Goal: Task Accomplishment & Management: Manage account settings

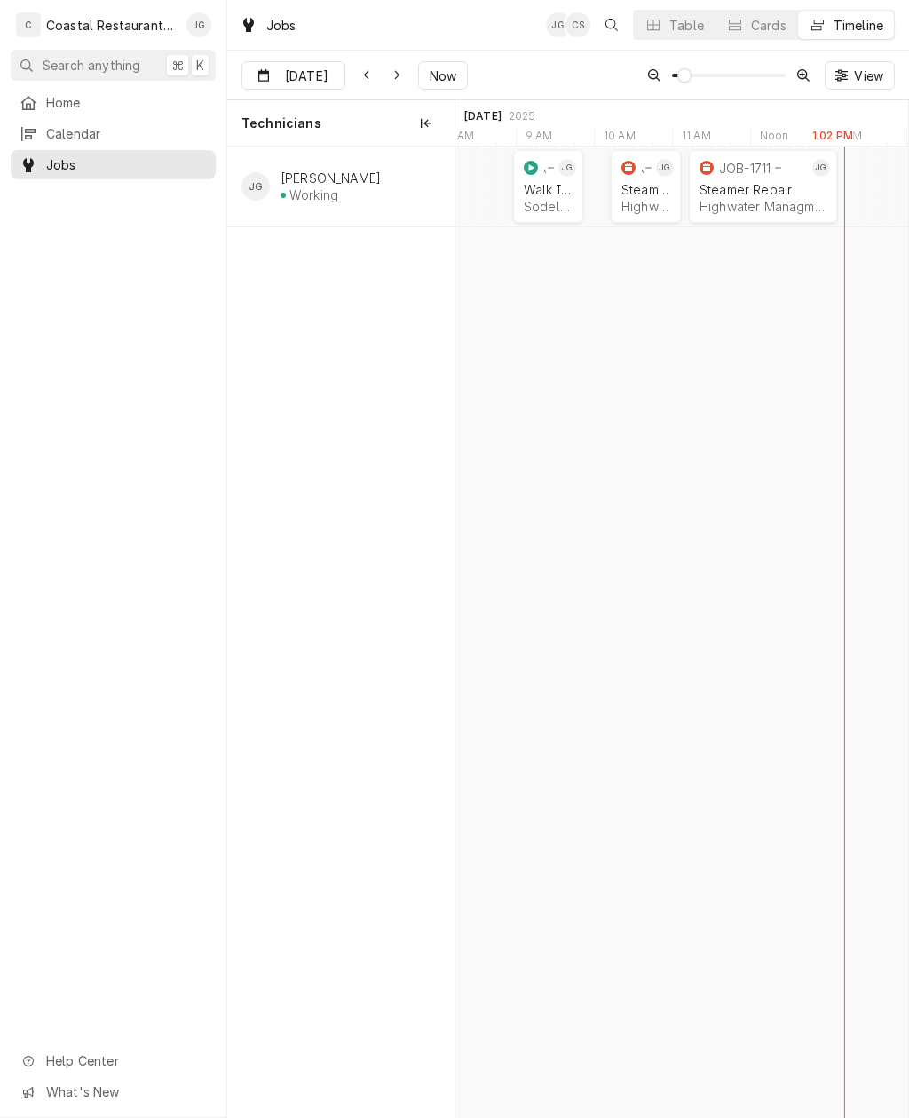
scroll to position [0, 9169]
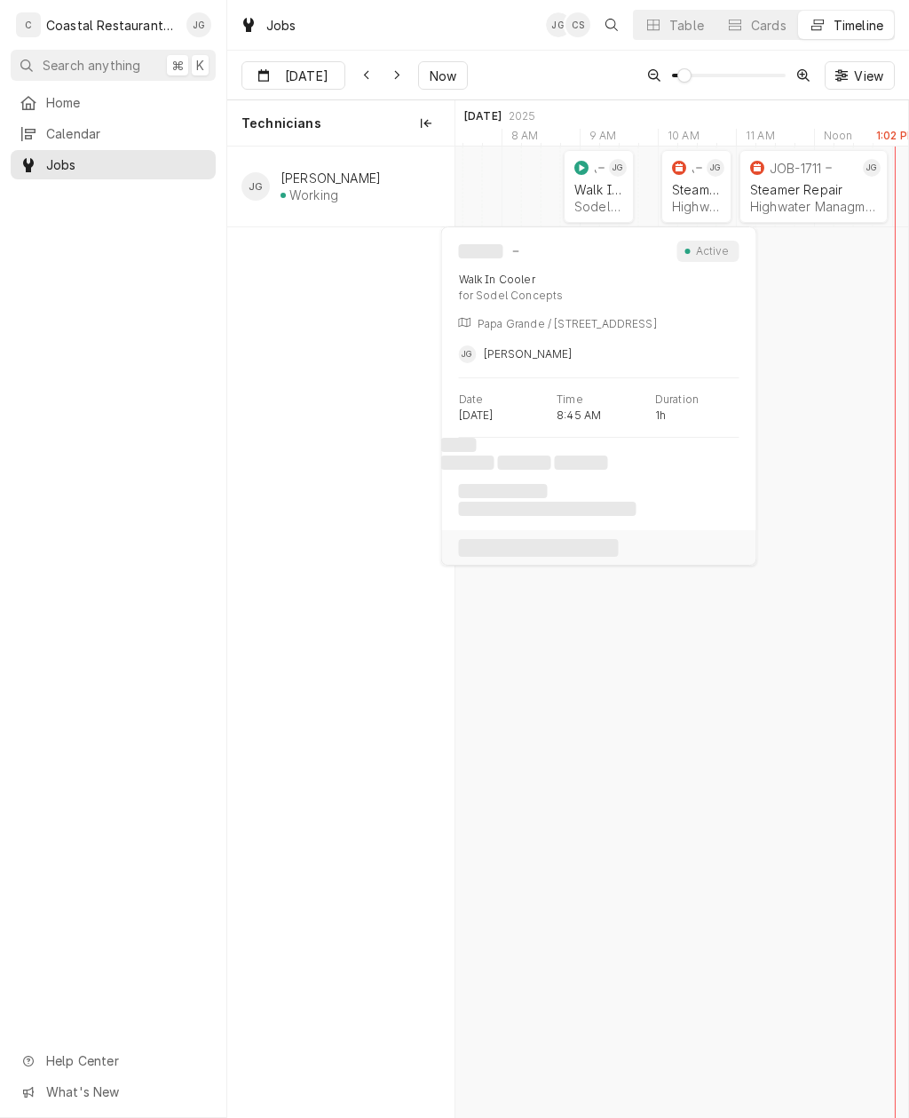
click at [615, 182] on div "Walk In Cooler" at bounding box center [599, 189] width 49 height 15
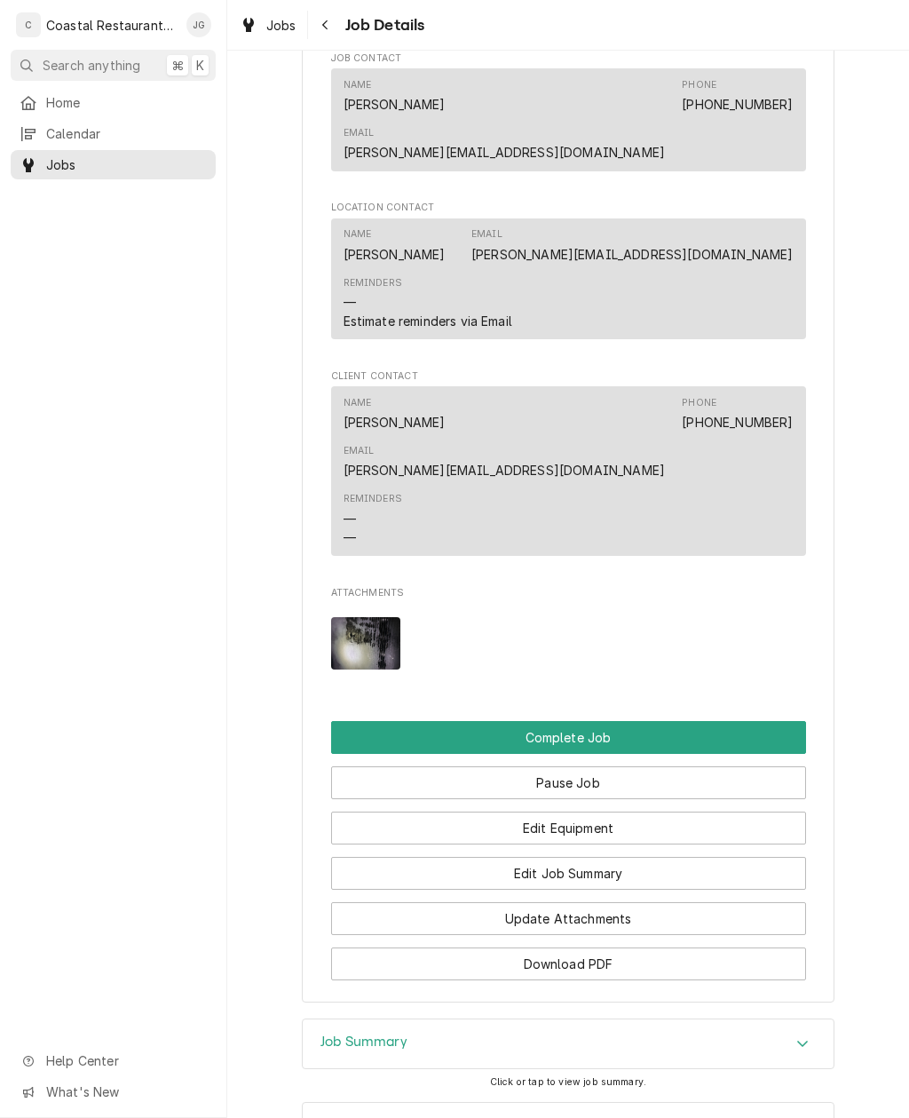
scroll to position [1520, 0]
click at [612, 858] on button "Edit Job Summary" at bounding box center [568, 874] width 475 height 33
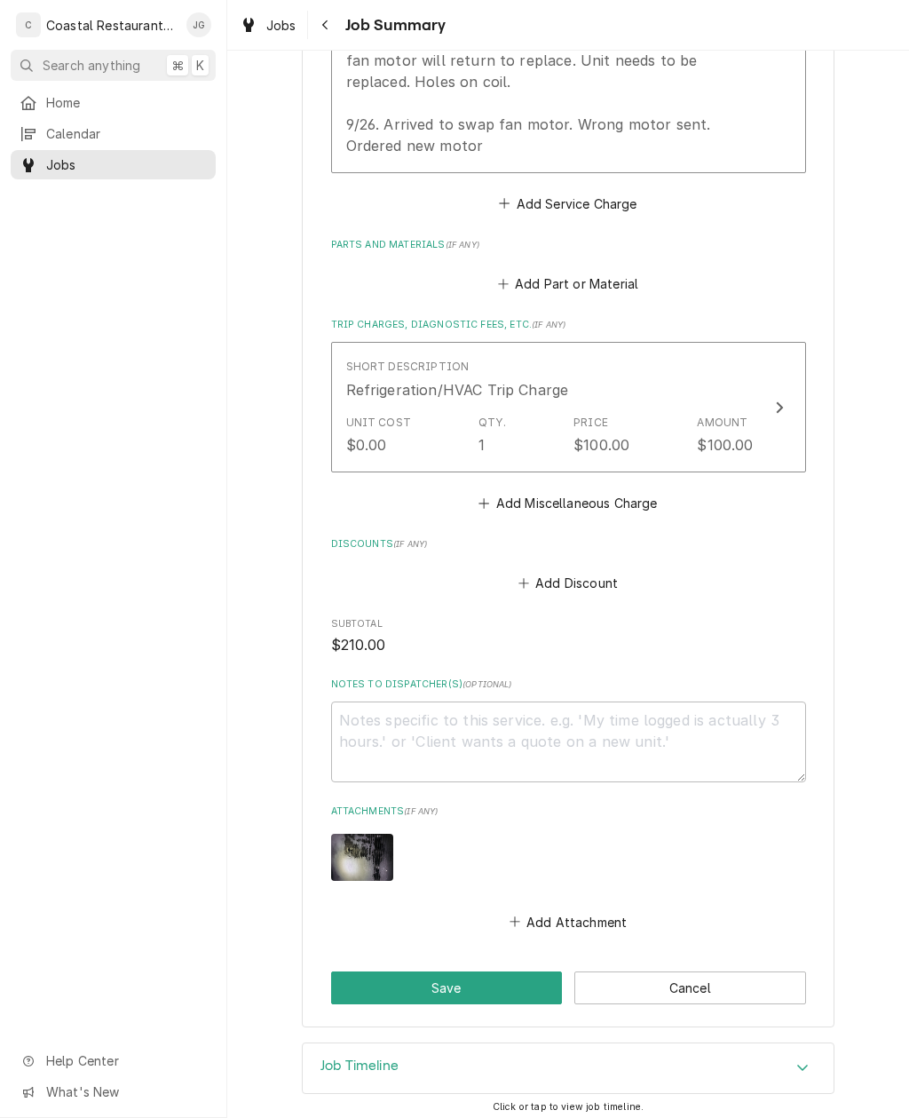
scroll to position [724, 0]
click at [528, 916] on button "Add Attachment" at bounding box center [568, 922] width 124 height 25
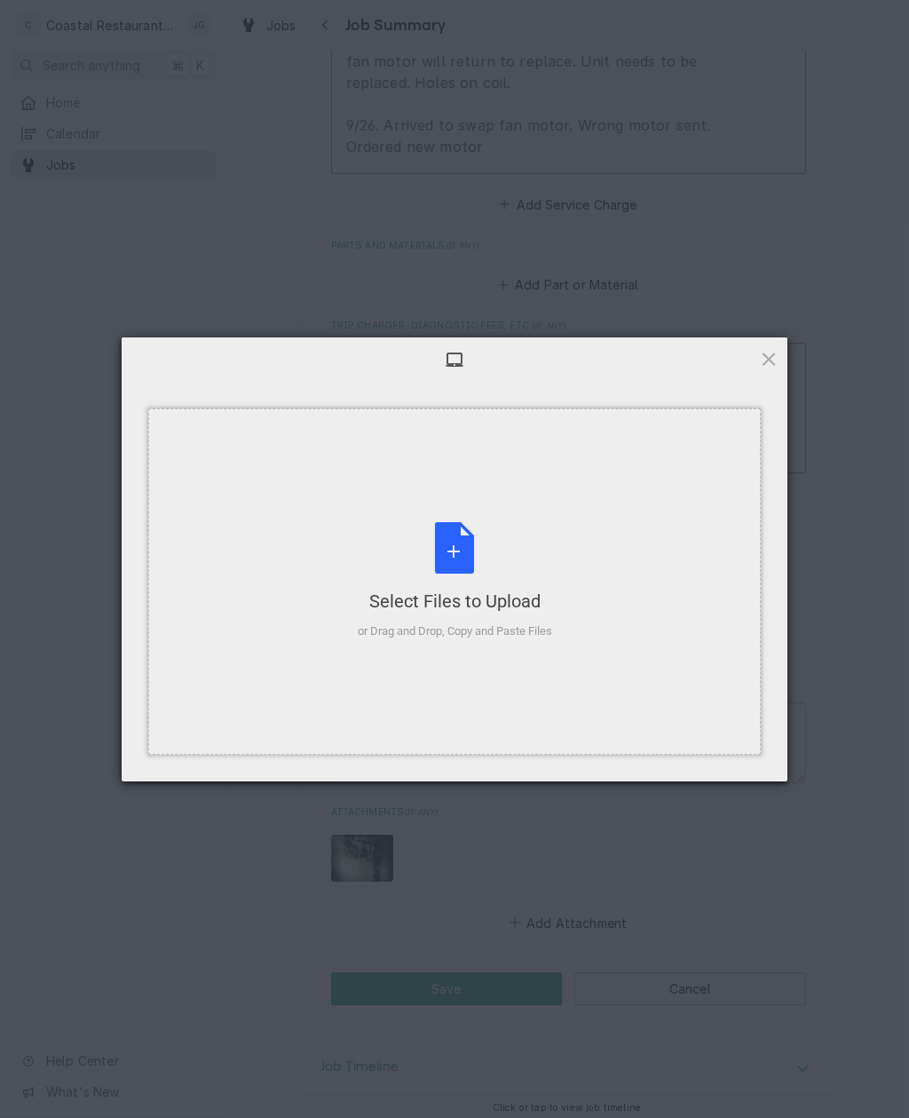
click at [503, 567] on div "Select Files to Upload or Drag and Drop, Copy and Paste Files" at bounding box center [455, 581] width 195 height 118
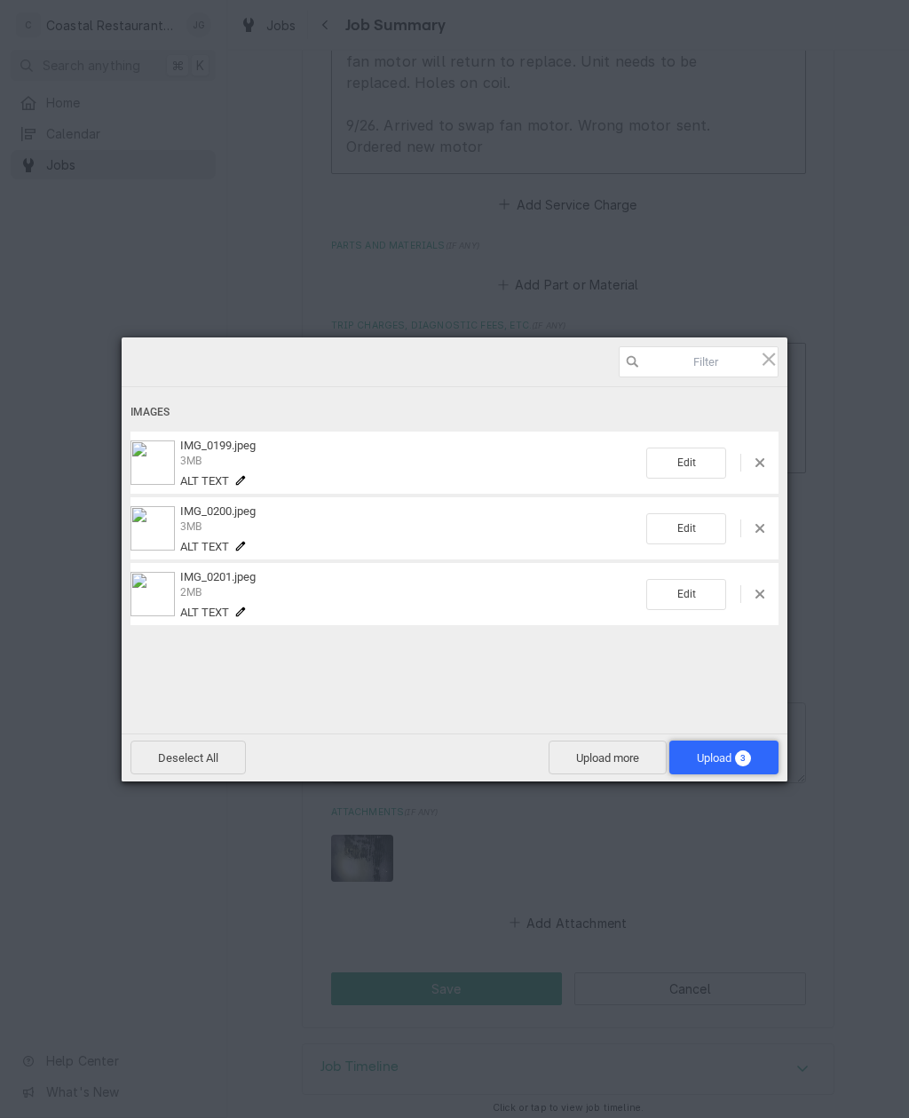
click at [725, 756] on span "Upload 3" at bounding box center [724, 757] width 54 height 13
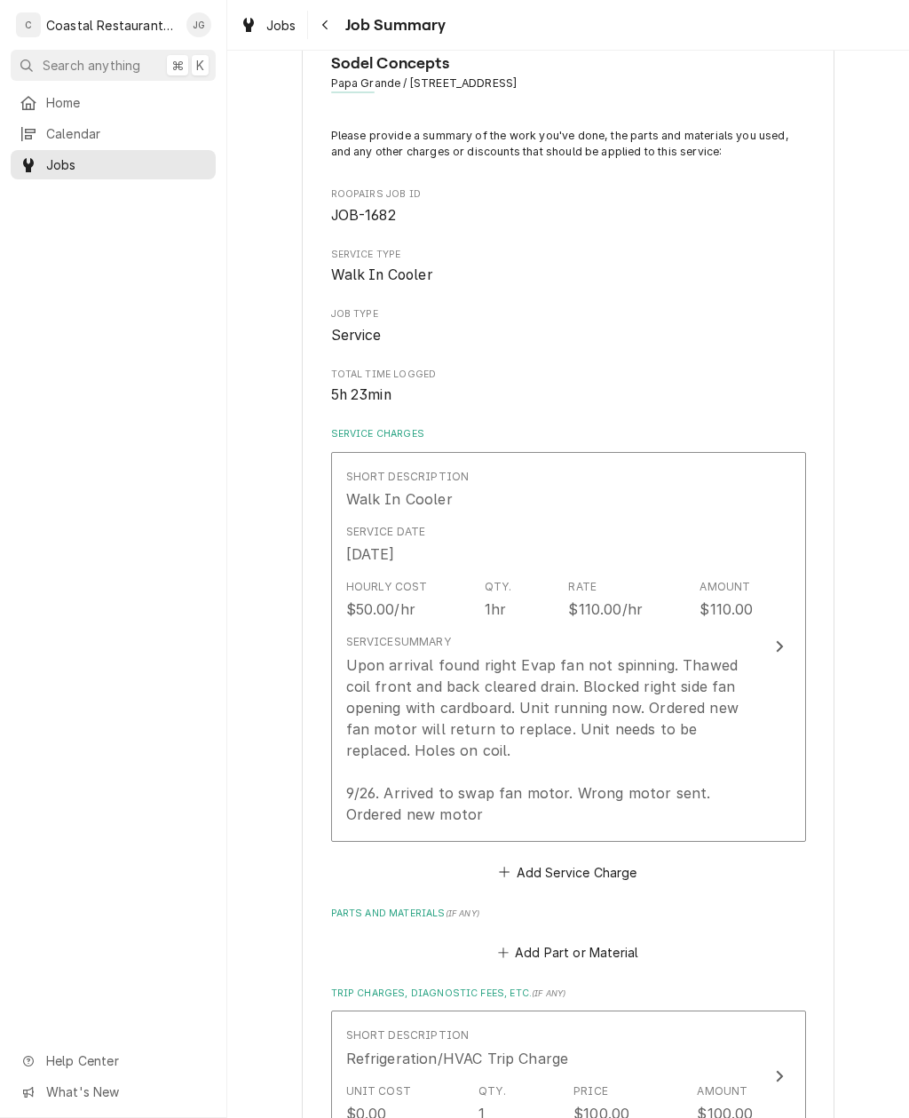
scroll to position [61, 0]
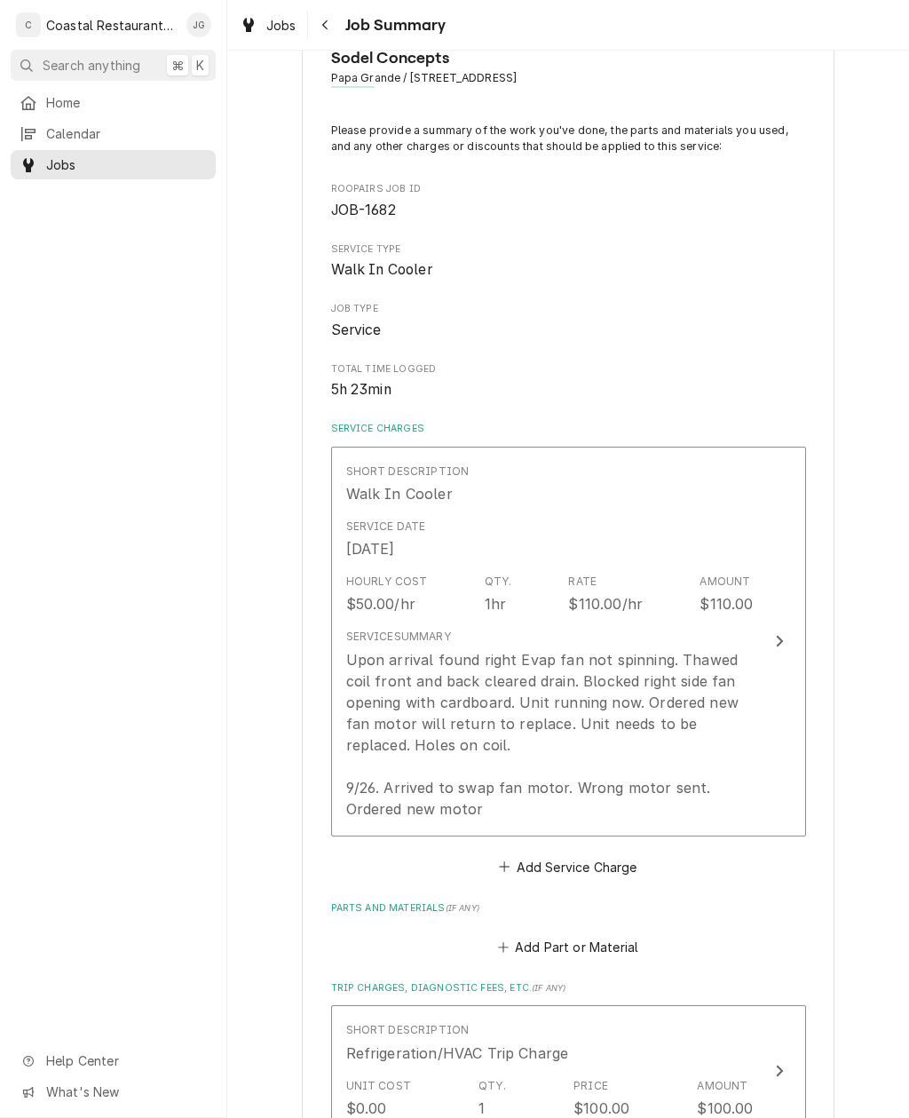
click at [562, 513] on div "Service Date Sep 23, 2025" at bounding box center [550, 539] width 408 height 55
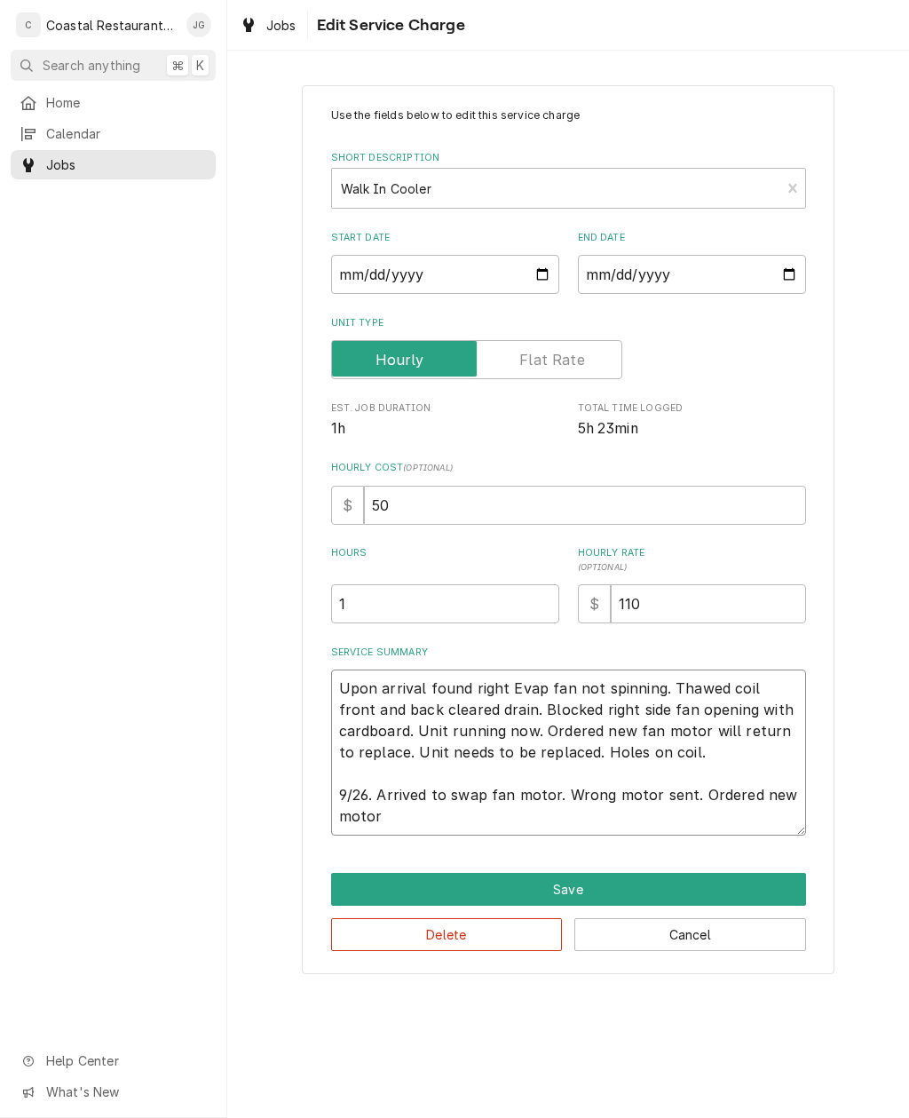
click at [510, 800] on textarea "Upon arrival found right Evap fan not spinning. Thawed coil front and back clea…" at bounding box center [568, 753] width 475 height 166
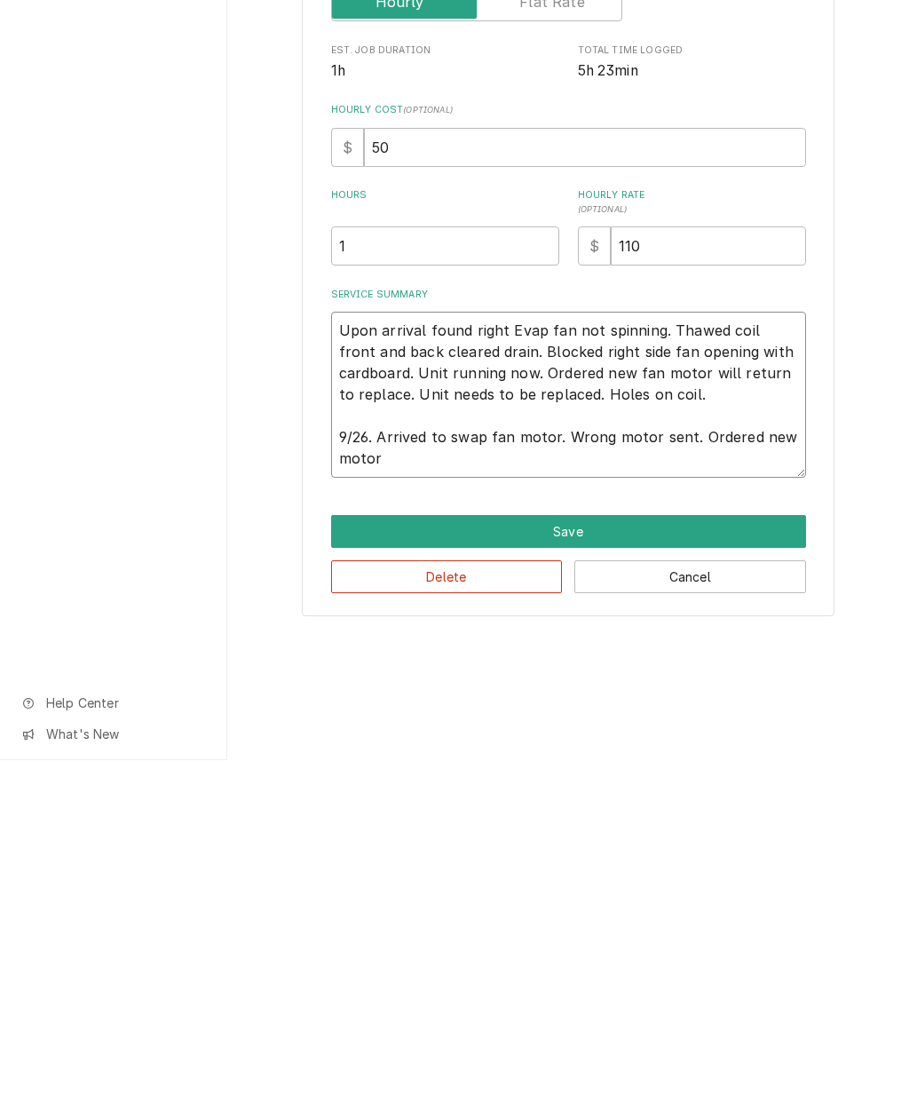
click at [413, 670] on textarea "Upon arrival found right Evap fan not spinning. Thawed coil front and back clea…" at bounding box center [568, 753] width 475 height 166
type textarea "x"
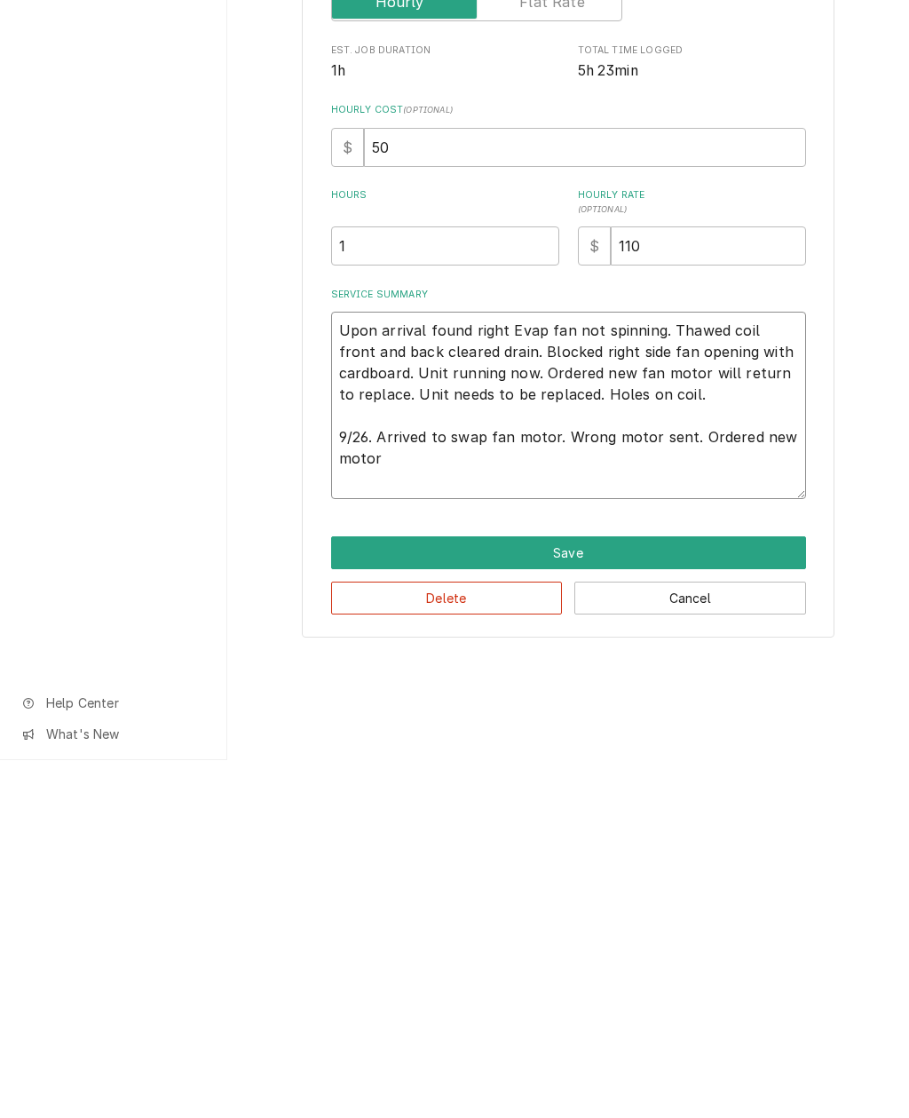
type textarea "Upon arrival found right Evap fan not spinning. Thawed coil front and back clea…"
type textarea "x"
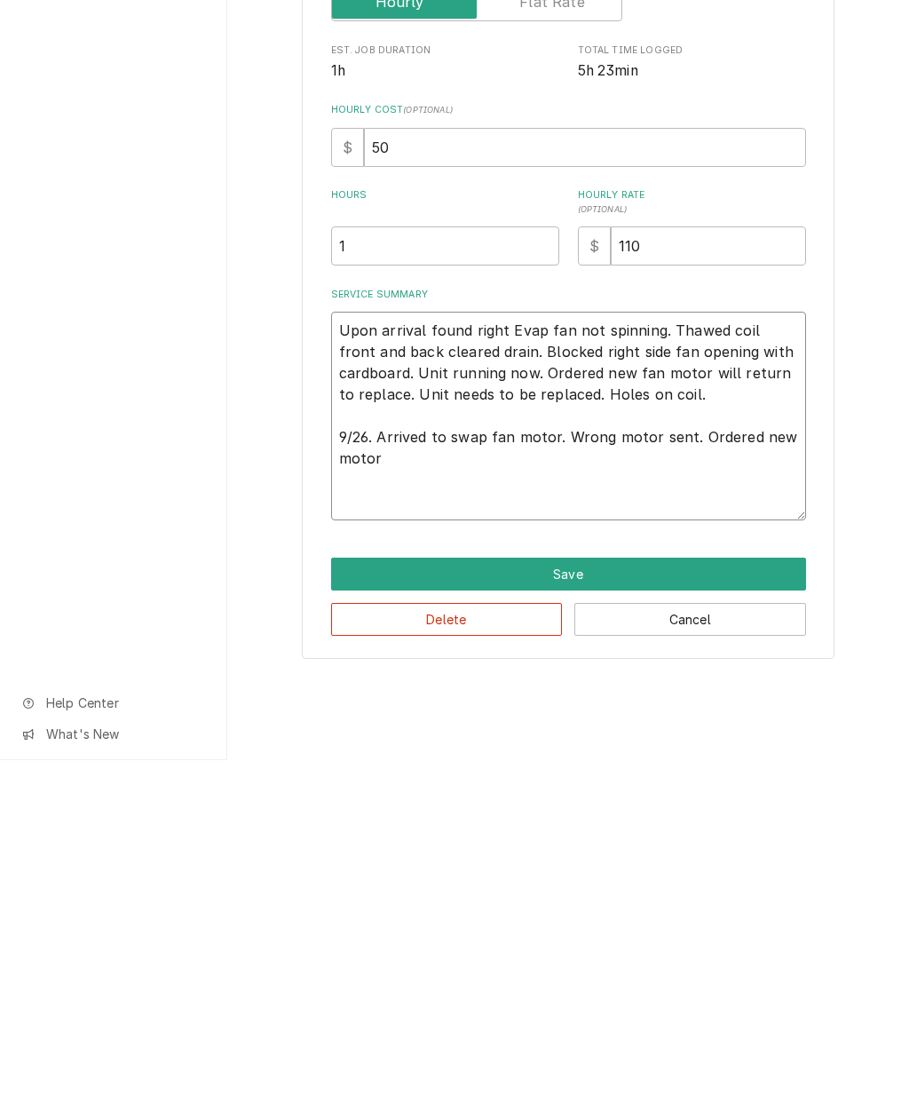
type textarea "Upon arrival found right Evap fan not spinning. Thawed coil front and back clea…"
type textarea "x"
type textarea "Upon arrival found right Evap fan not spinning. Thawed coil front and back clea…"
type textarea "x"
type textarea "Upon arrival found right Evap fan not spinning. Thawed coil front and back clea…"
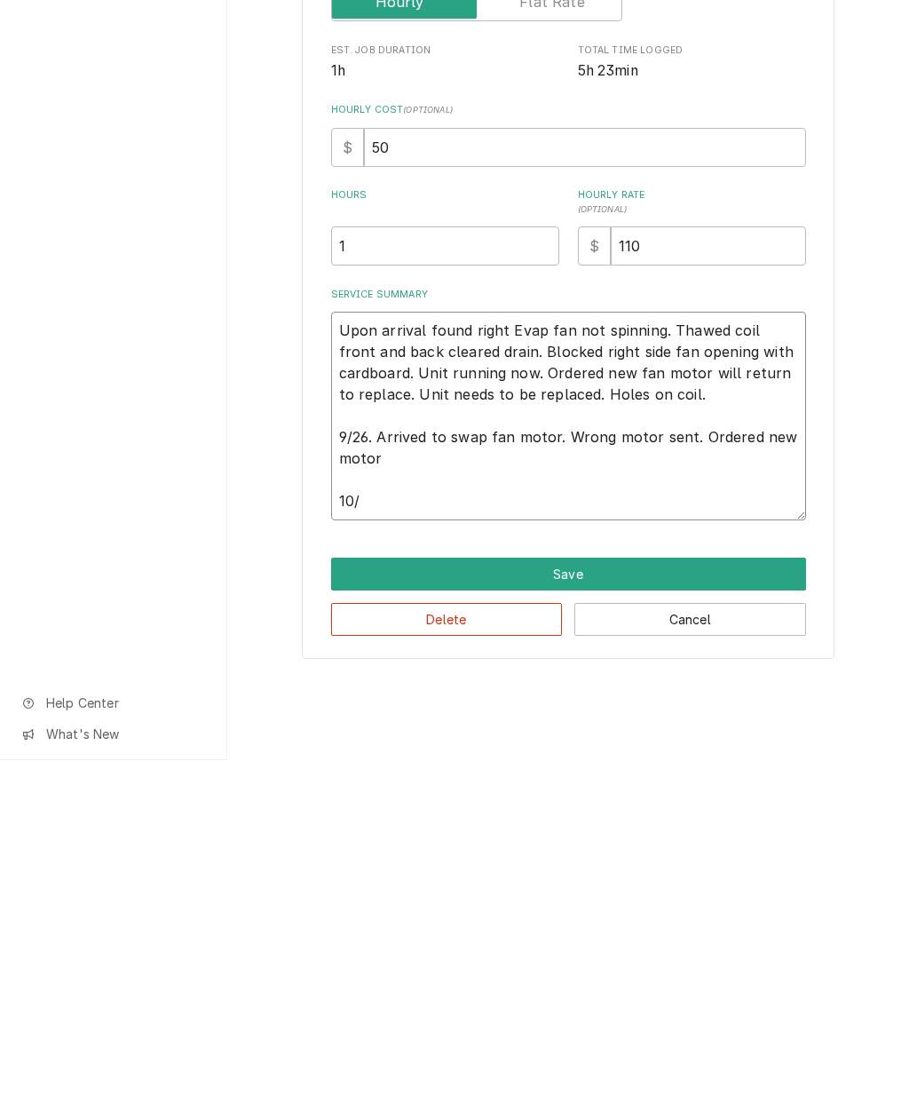
type textarea "x"
type textarea "Upon arrival found right Evap fan not spinning. Thawed coil front and back clea…"
type textarea "x"
type textarea "Upon arrival found right Evap fan not spinning. Thawed coil front and back clea…"
type textarea "x"
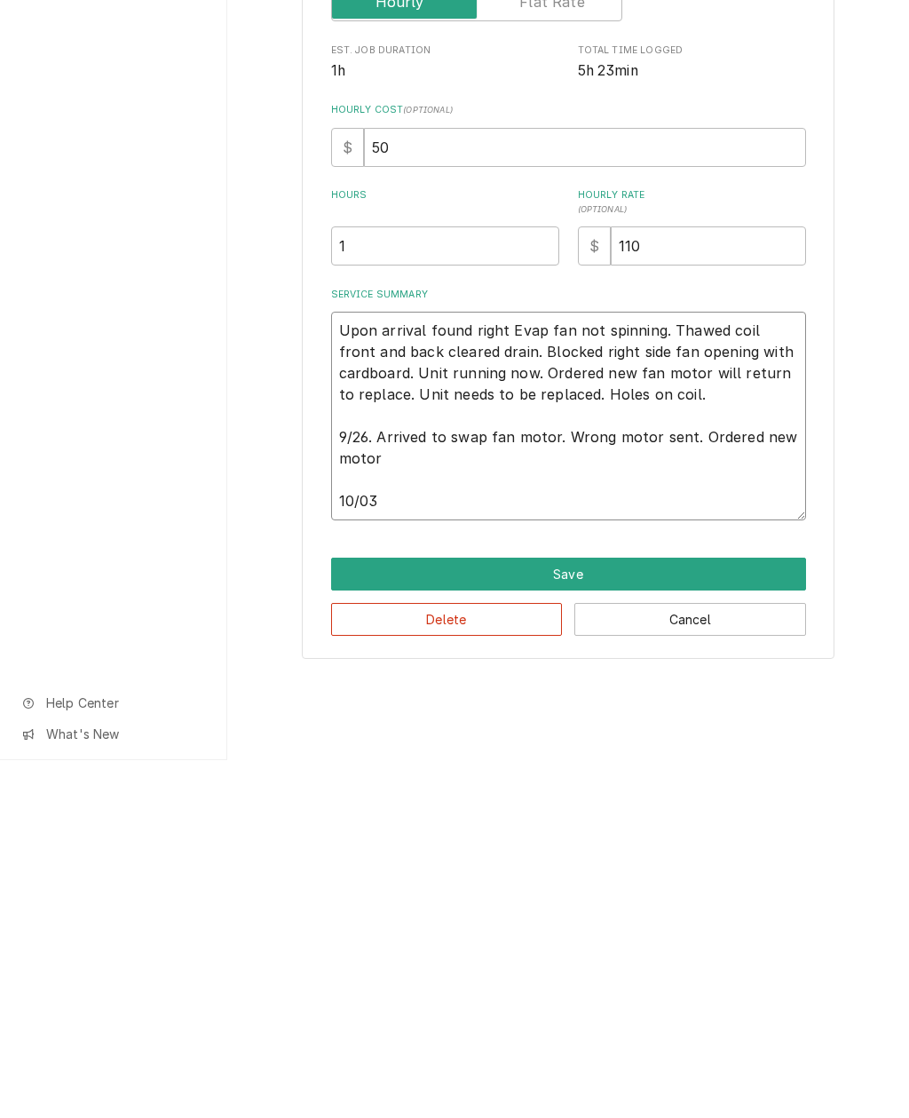
type textarea "Upon arrival found right Evap fan not spinning. Thawed coil front and back clea…"
type textarea "x"
type textarea "Upon arrival found right Evap fan not spinning. Thawed coil front and back clea…"
type textarea "x"
type textarea "Upon arrival found right Evap fan not spinning. Thawed coil front and back clea…"
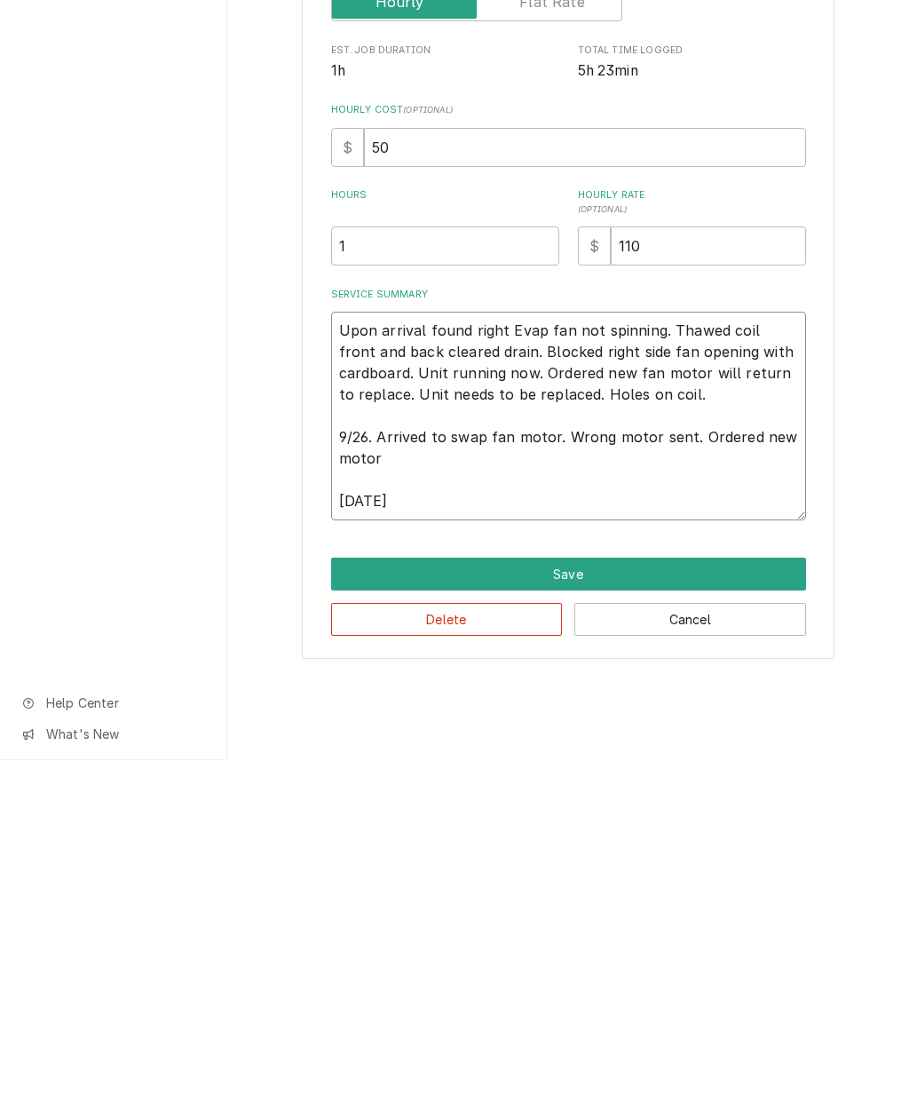
type textarea "x"
type textarea "Upon arrival found right Evap fan not spinning. Thawed coil front and back clea…"
type textarea "x"
type textarea "Upon arrival found right Evap fan not spinning. Thawed coil front and back clea…"
type textarea "x"
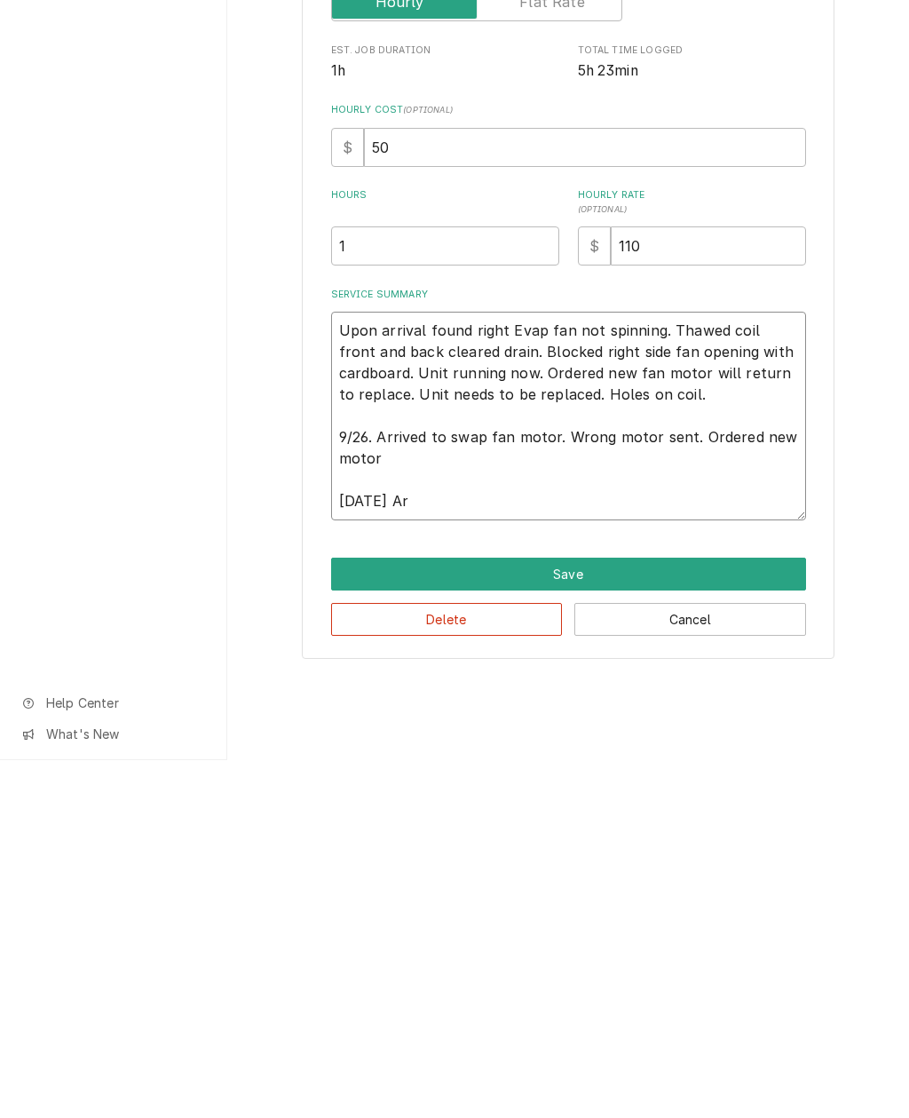
type textarea "Upon arrival found right Evap fan not spinning. Thawed coil front and back clea…"
type textarea "x"
type textarea "Upon arrival found right Evap fan not spinning. Thawed coil front and back clea…"
type textarea "x"
type textarea "Upon arrival found right Evap fan not spinning. Thawed coil front and back clea…"
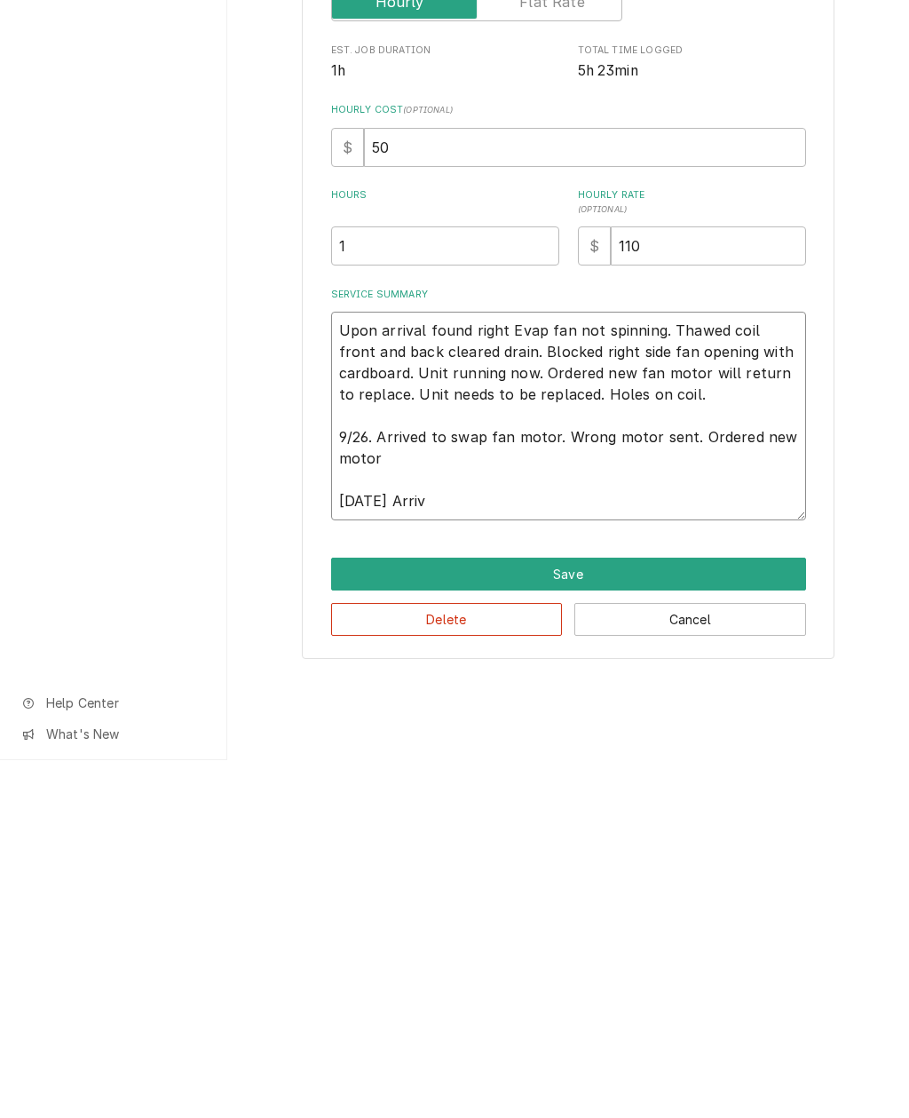
type textarea "x"
type textarea "Upon arrival found right Evap fan not spinning. Thawed coil front and back clea…"
type textarea "x"
type textarea "Upon arrival found right Evap fan not spinning. Thawed coil front and back clea…"
type textarea "x"
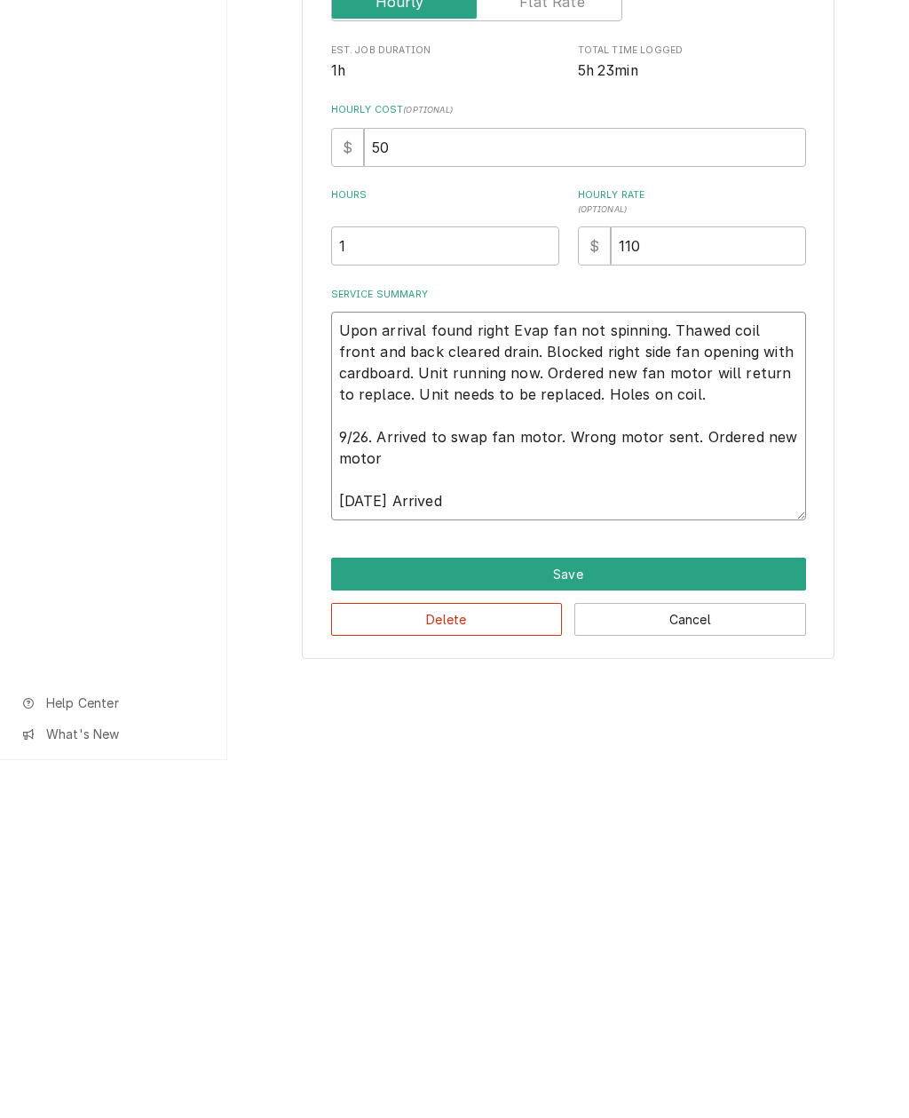
type textarea "Upon arrival found right Evap fan not spinning. Thawed coil front and back clea…"
type textarea "x"
type textarea "Upon arrival found right Evap fan not spinning. Thawed coil front and back clea…"
type textarea "x"
type textarea "Upon arrival found right Evap fan not spinning. Thawed coil front and back clea…"
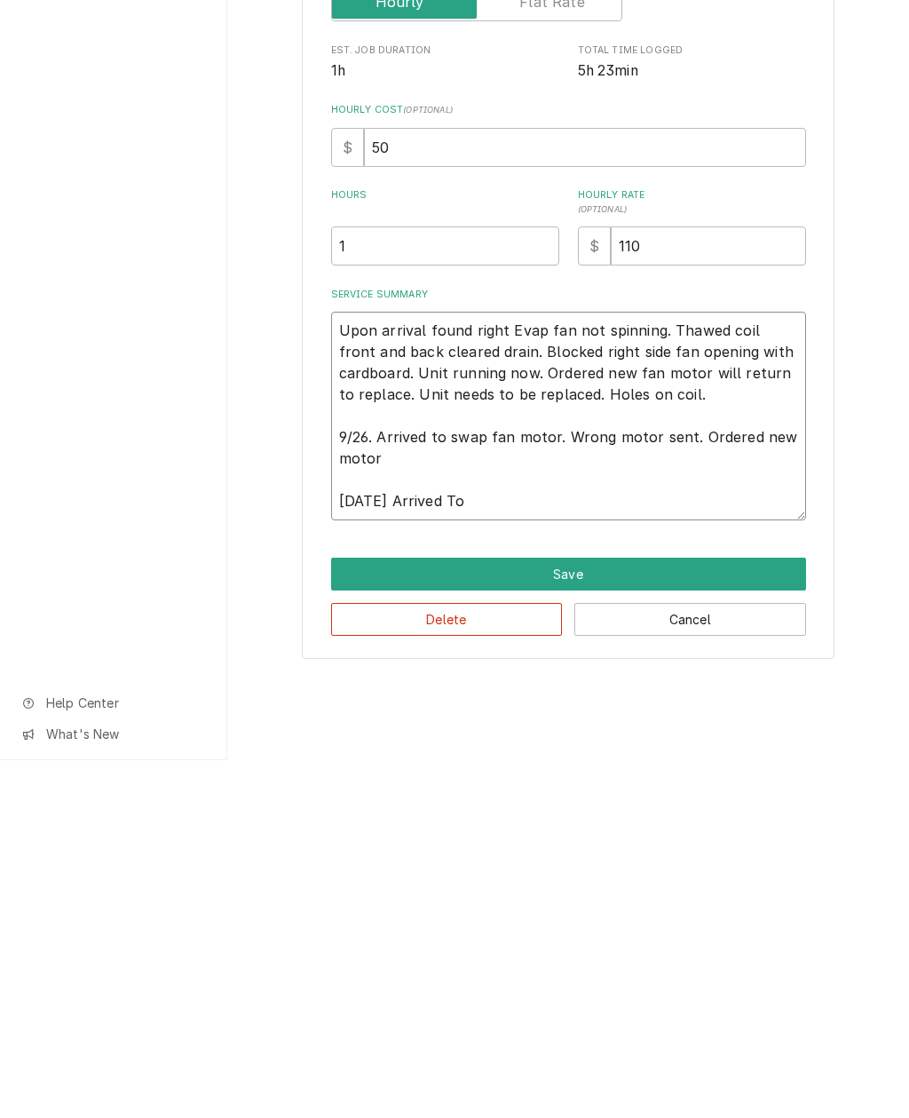
type textarea "x"
type textarea "Upon arrival found right Evap fan not spinning. Thawed coil front and back clea…"
type textarea "x"
type textarea "Upon arrival found right Evap fan not spinning. Thawed coil front and back clea…"
type textarea "x"
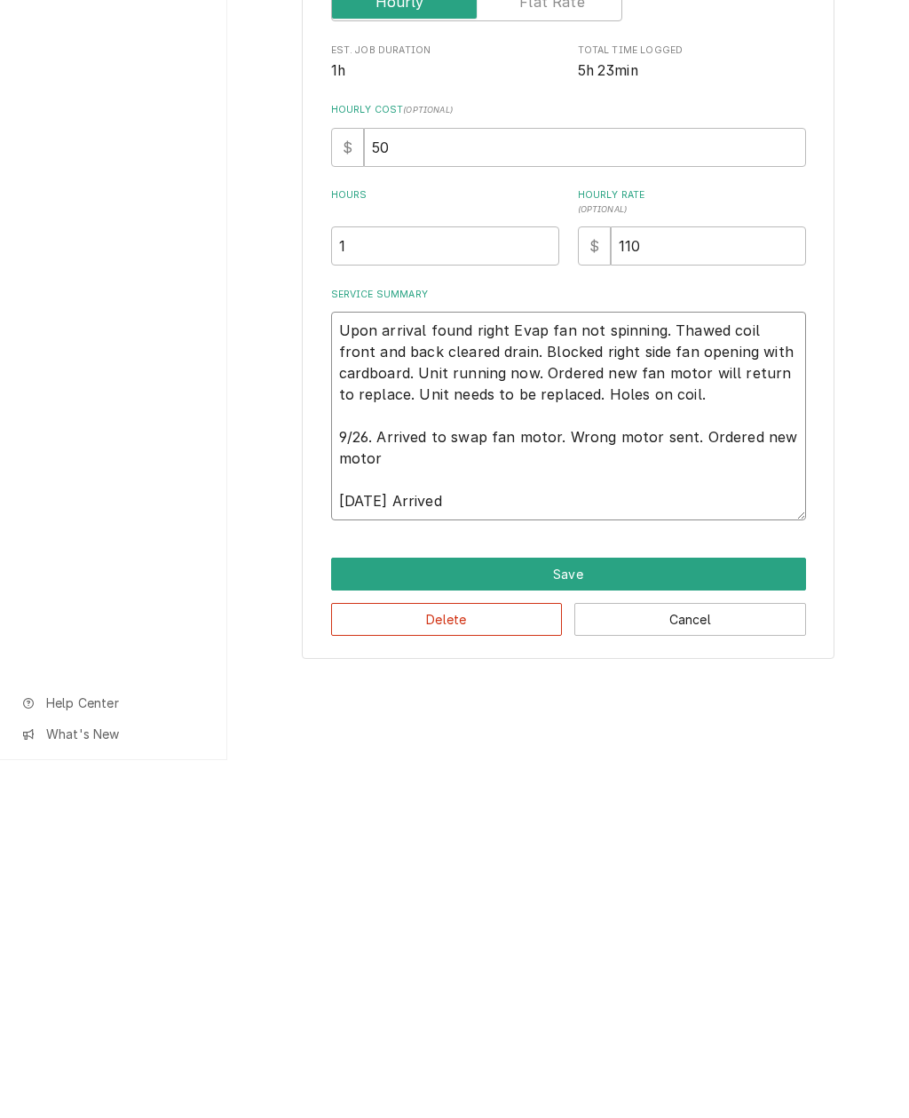
type textarea "Upon arrival found right Evap fan not spinning. Thawed coil front and back clea…"
type textarea "x"
type textarea "Upon arrival found right Evap fan not spinning. Thawed coil front and back clea…"
type textarea "x"
type textarea "Upon arrival found right Evap fan not spinning. Thawed coil front and back clea…"
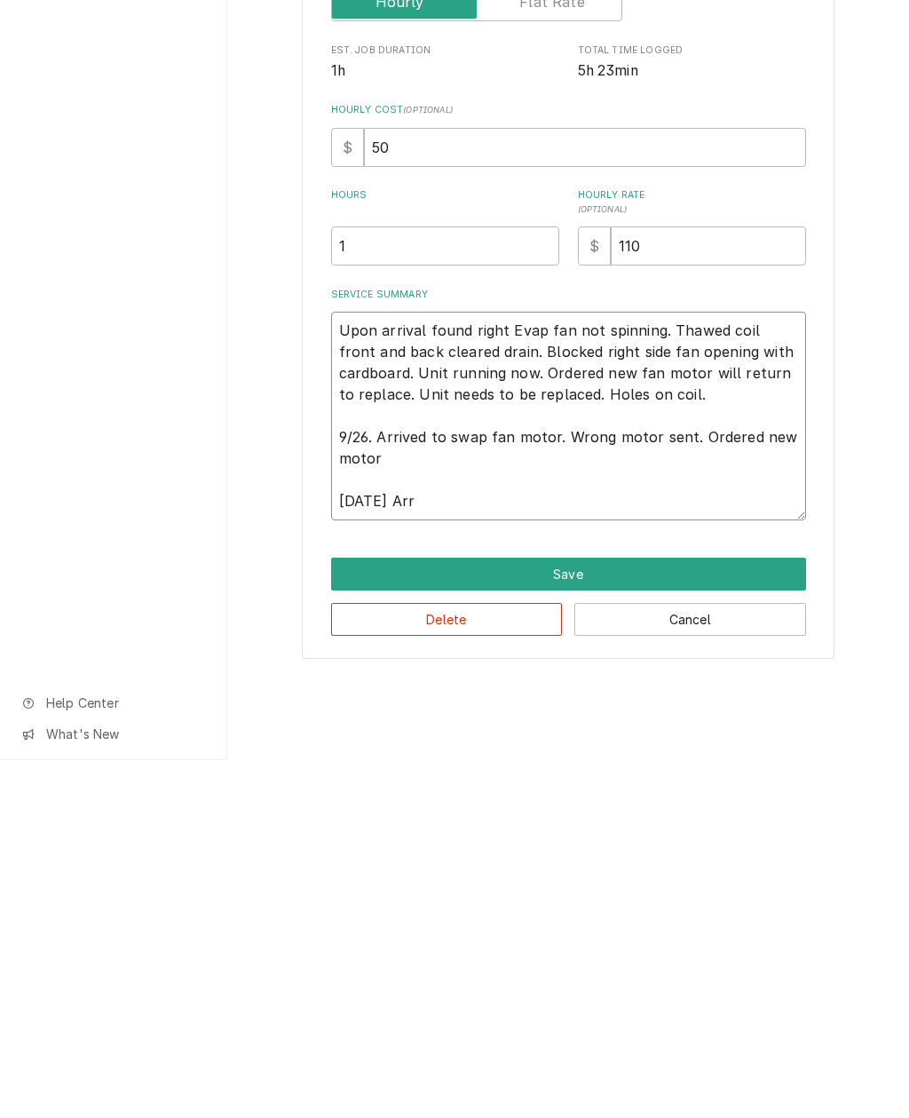
type textarea "x"
type textarea "Upon arrival found right Evap fan not spinning. Thawed coil front and back clea…"
type textarea "x"
type textarea "Upon arrival found right Evap fan not spinning. Thawed coil front and back clea…"
type textarea "x"
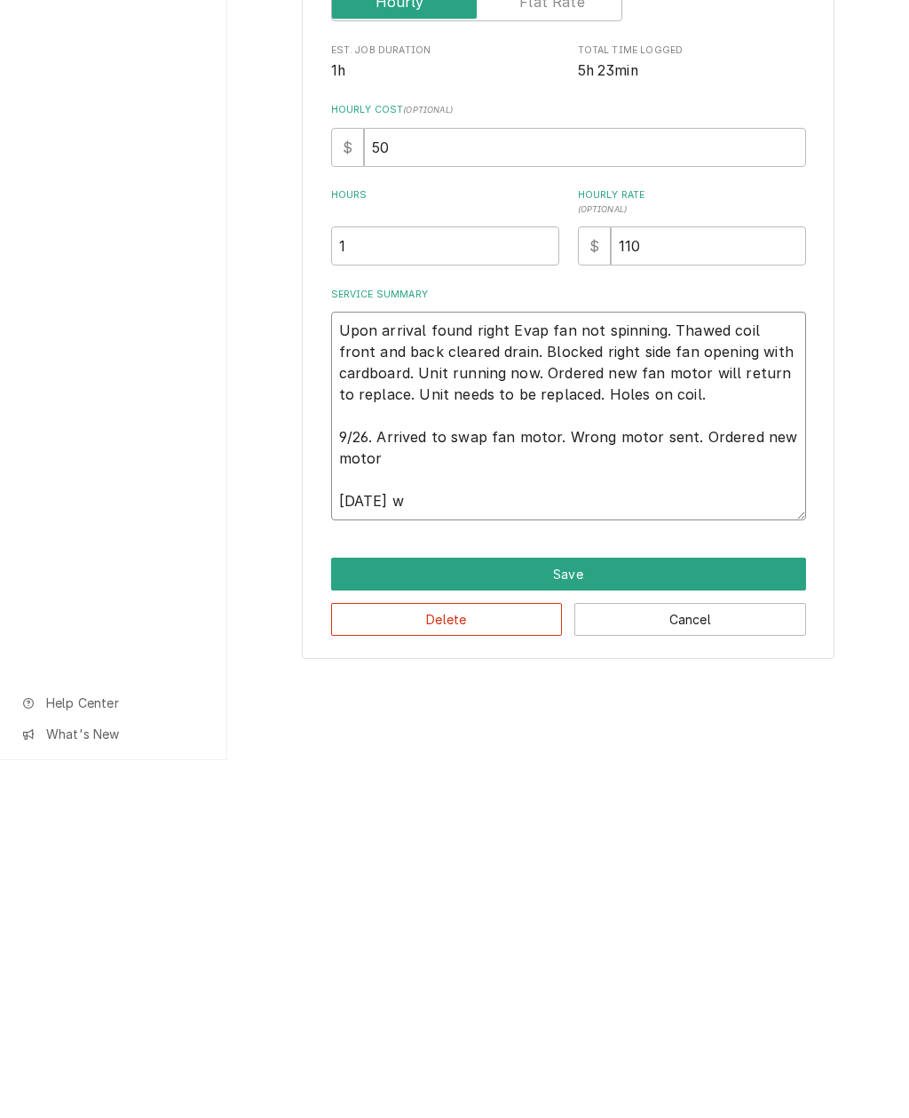
type textarea "Upon arrival found right Evap fan not spinning. Thawed coil front and back clea…"
type textarea "x"
type textarea "Upon arrival found right Evap fan not spinning. Thawed coil front and back clea…"
type textarea "x"
type textarea "Upon arrival found right Evap fan not spinning. Thawed coil front and back clea…"
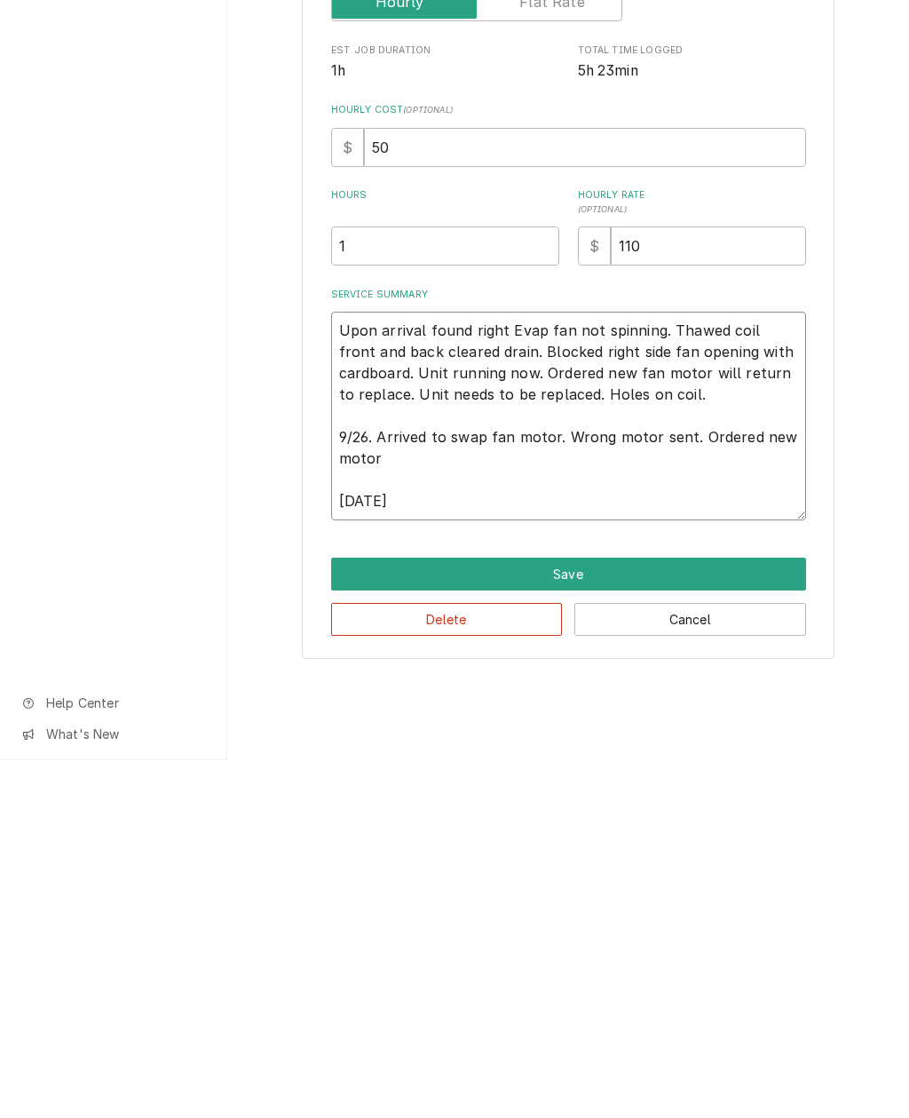
type textarea "x"
type textarea "Upon arrival found right Evap fan not spinning. Thawed coil front and back clea…"
type textarea "x"
type textarea "Upon arrival found right Evap fan not spinning. Thawed coil front and back clea…"
type textarea "x"
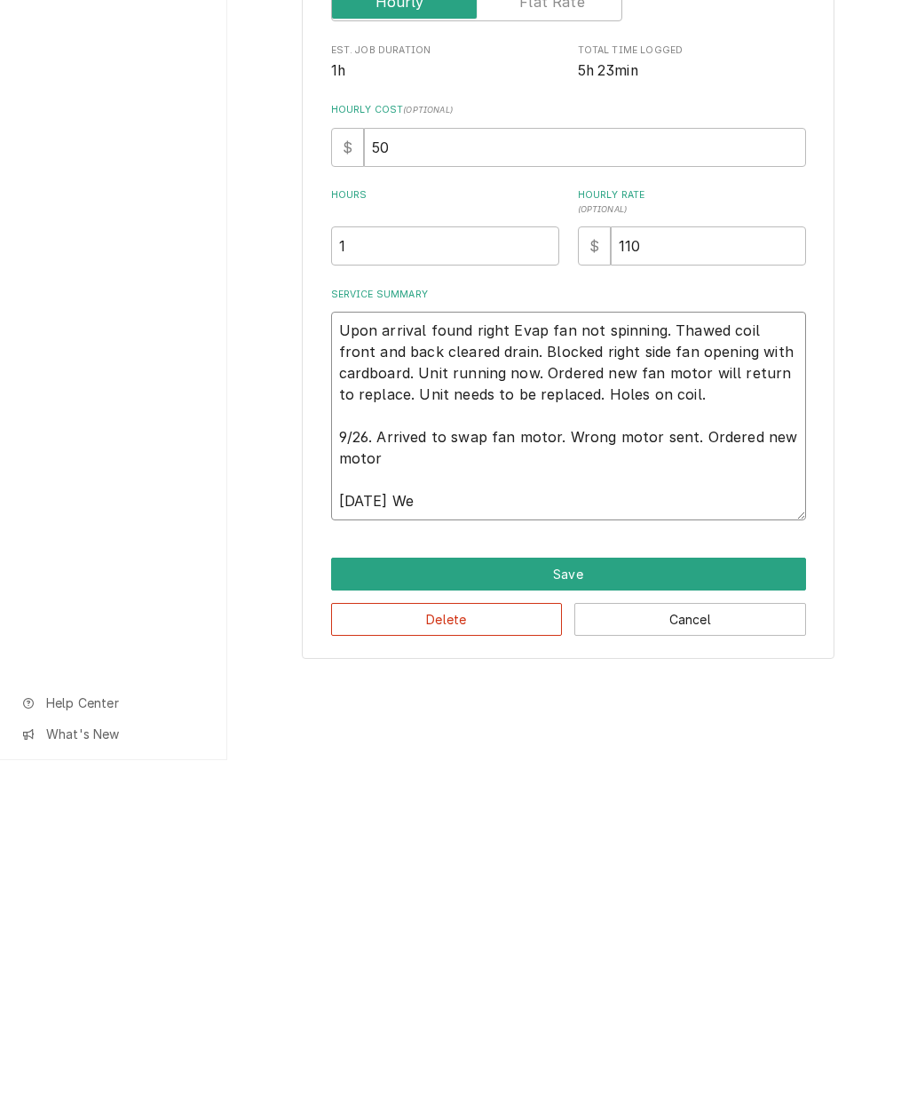
type textarea "Upon arrival found right Evap fan not spinning. Thawed coil front and back clea…"
type textarea "x"
type textarea "Upon arrival found right Evap fan not spinning. Thawed coil front and back clea…"
type textarea "x"
type textarea "Upon arrival found right Evap fan not spinning. Thawed coil front and back clea…"
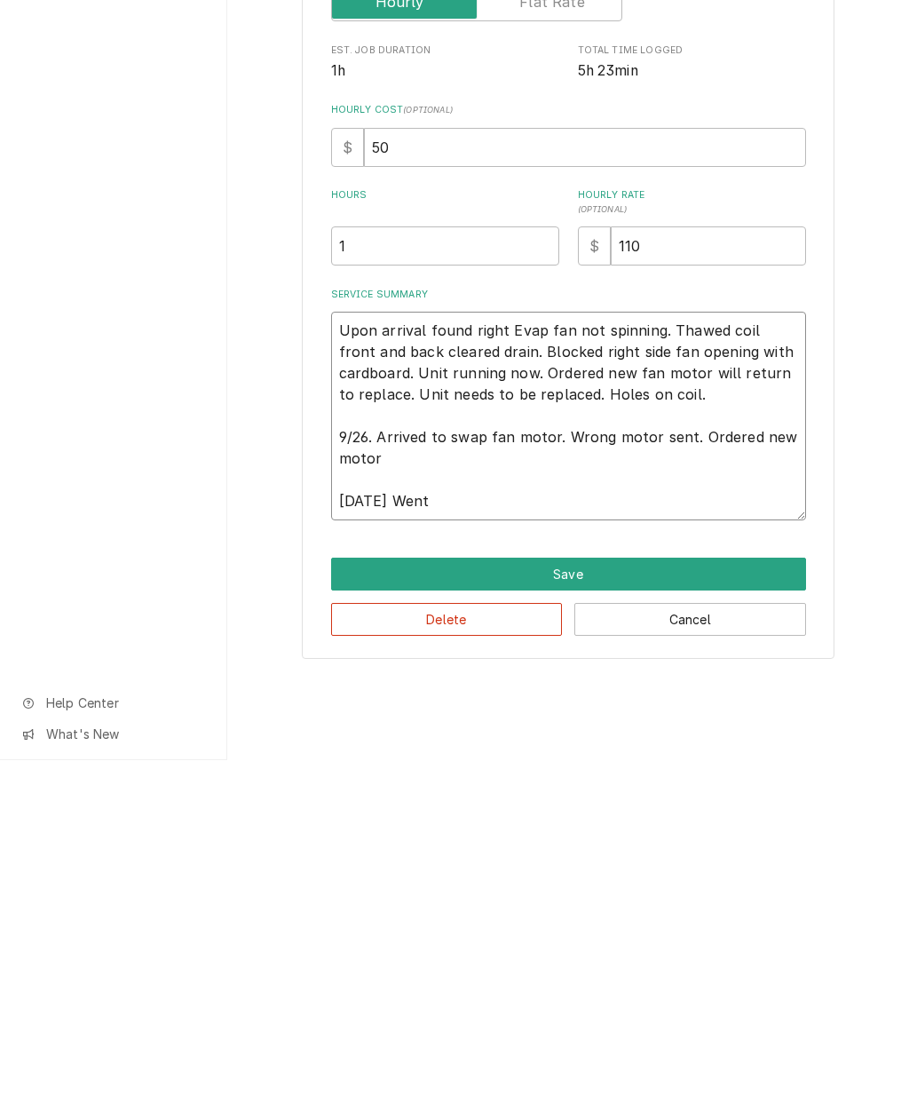
type textarea "x"
type textarea "Upon arrival found right Evap fan not spinning. Thawed coil front and back clea…"
type textarea "x"
type textarea "Upon arrival found right Evap fan not spinning. Thawed coil front and back clea…"
type textarea "x"
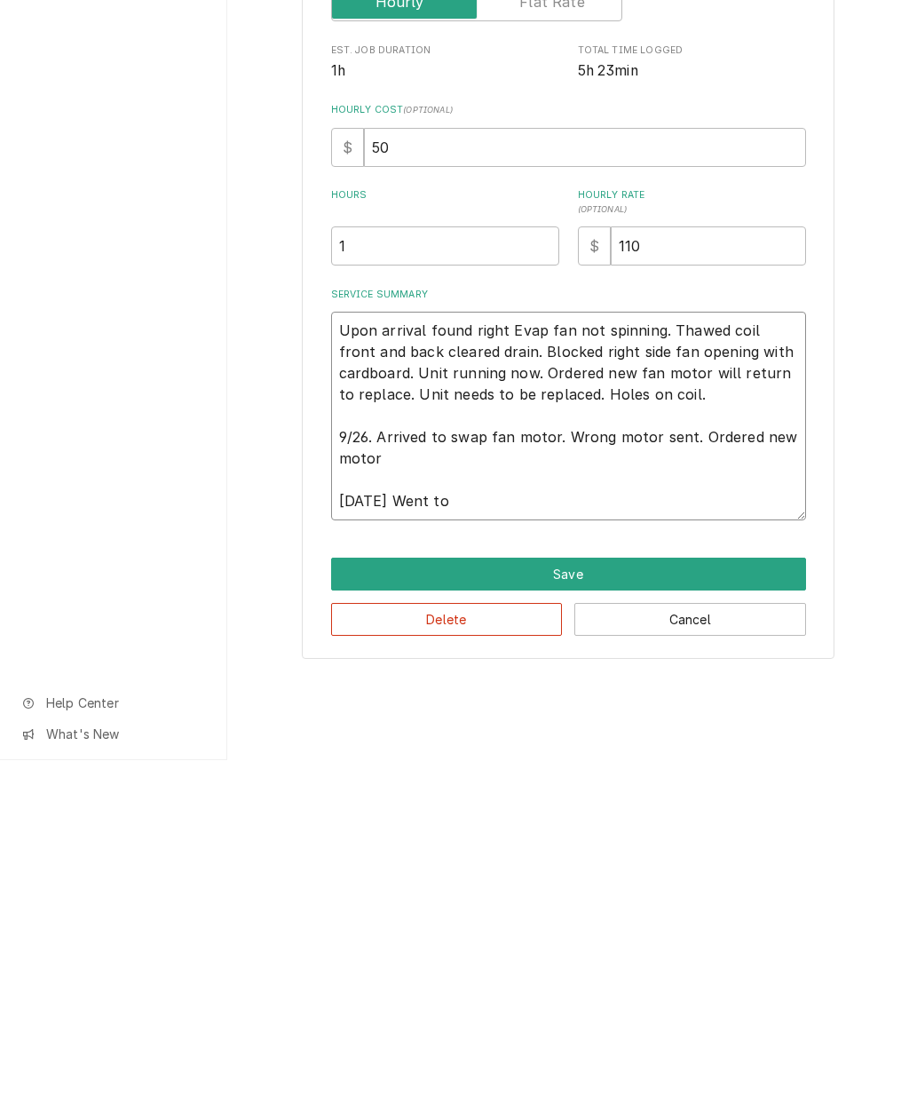
type textarea "Upon arrival found right Evap fan not spinning. Thawed coil front and back clea…"
type textarea "x"
type textarea "Upon arrival found right Evap fan not spinning. Thawed coil front and back clea…"
type textarea "x"
type textarea "Upon arrival found right Evap fan not spinning. Thawed coil front and back clea…"
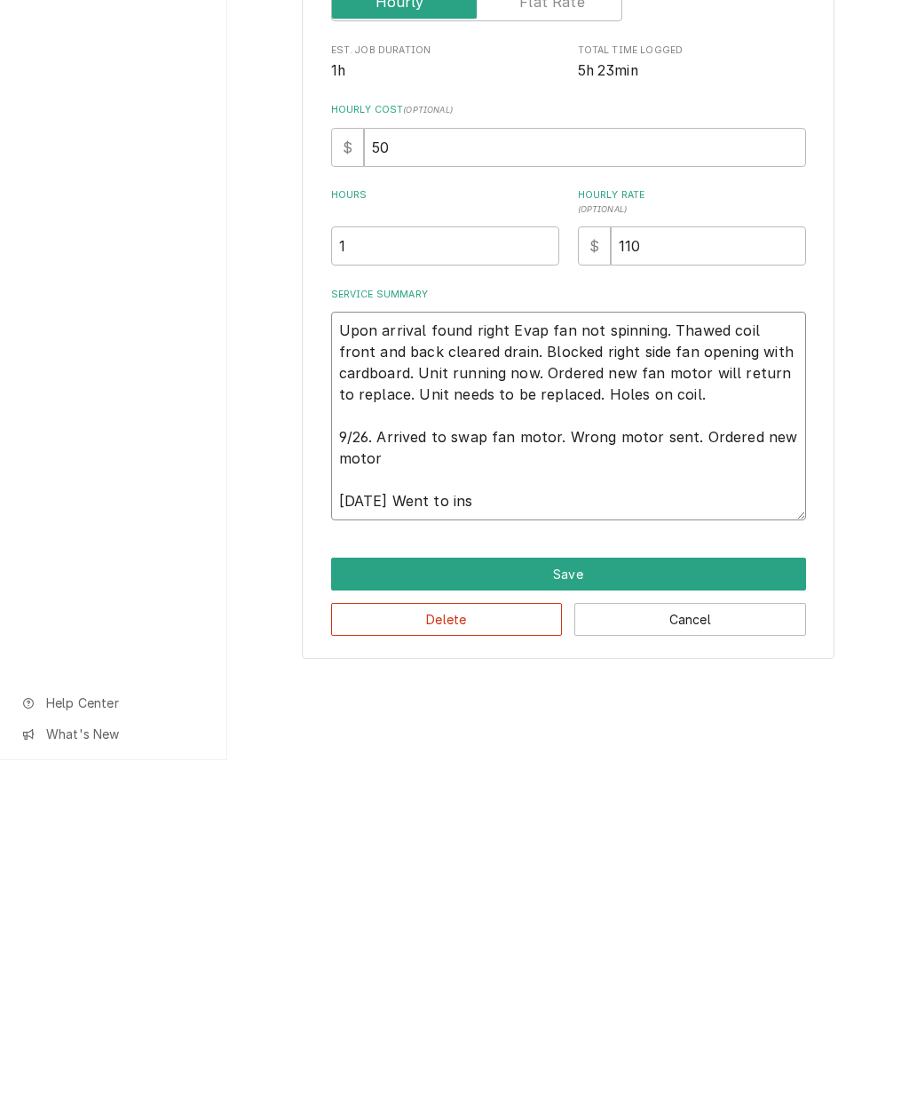
type textarea "x"
type textarea "Upon arrival found right Evap fan not spinning. Thawed coil front and back clea…"
type textarea "x"
type textarea "Upon arrival found right Evap fan not spinning. Thawed coil front and back clea…"
type textarea "x"
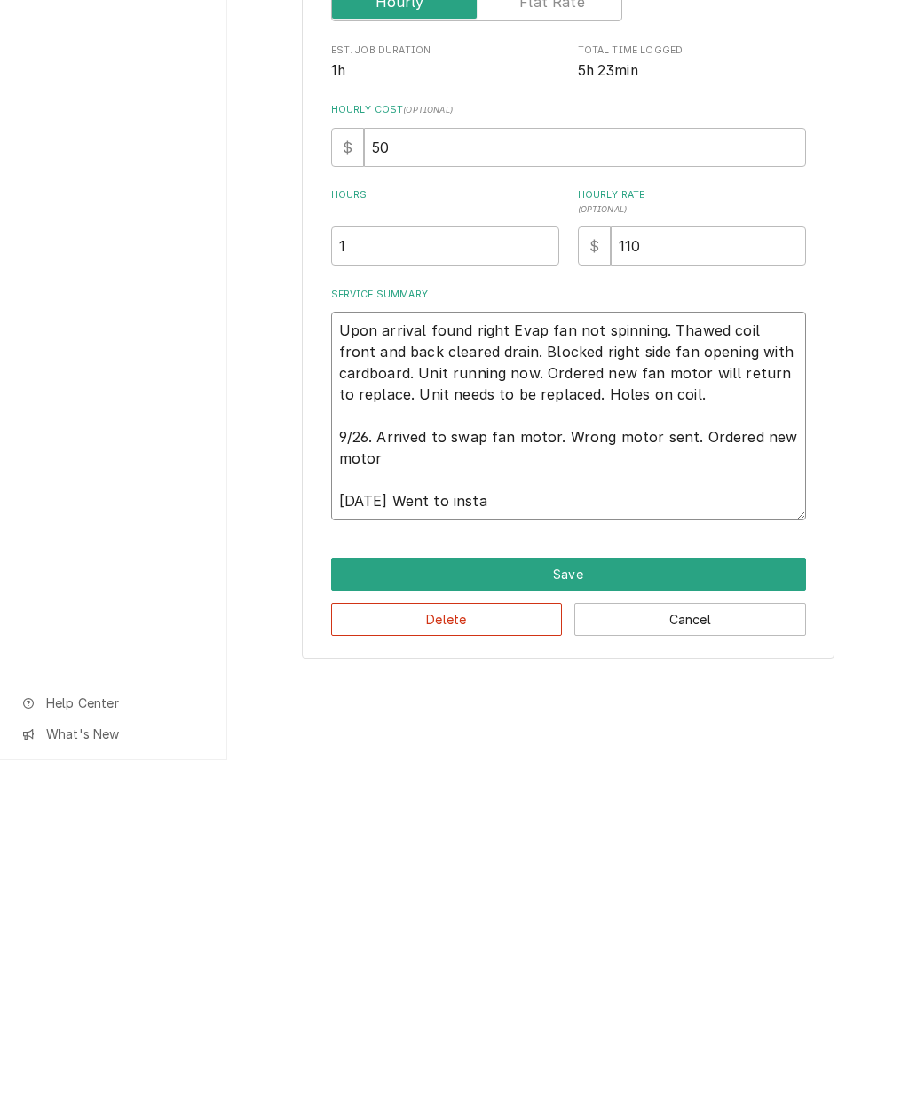
type textarea "Upon arrival found right Evap fan not spinning. Thawed coil front and back clea…"
type textarea "x"
type textarea "Upon arrival found right Evap fan not spinning. Thawed coil front and back clea…"
type textarea "x"
type textarea "Upon arrival found right Evap fan not spinning. Thawed coil front and back clea…"
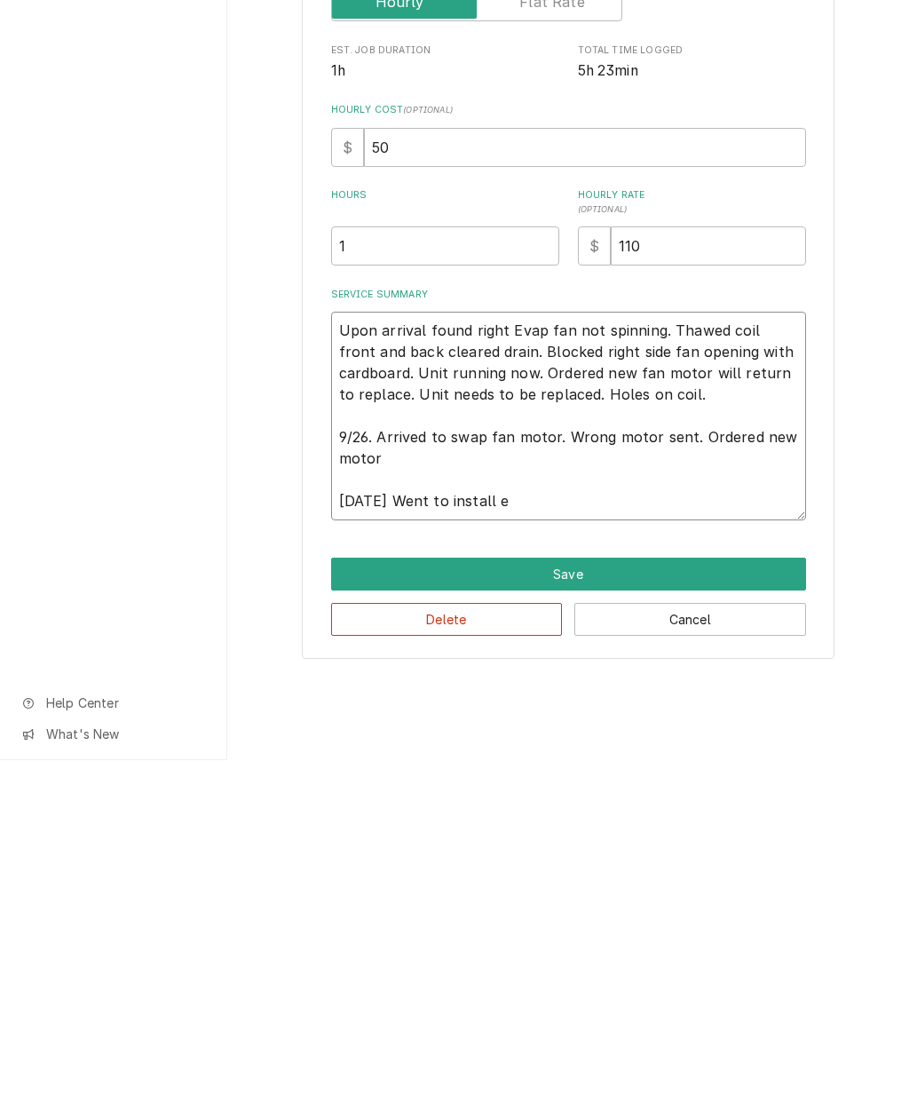
type textarea "x"
type textarea "Upon arrival found right Evap fan not spinning. Thawed coil front and back clea…"
type textarea "x"
type textarea "Upon arrival found right Evap fan not spinning. Thawed coil front and back clea…"
type textarea "x"
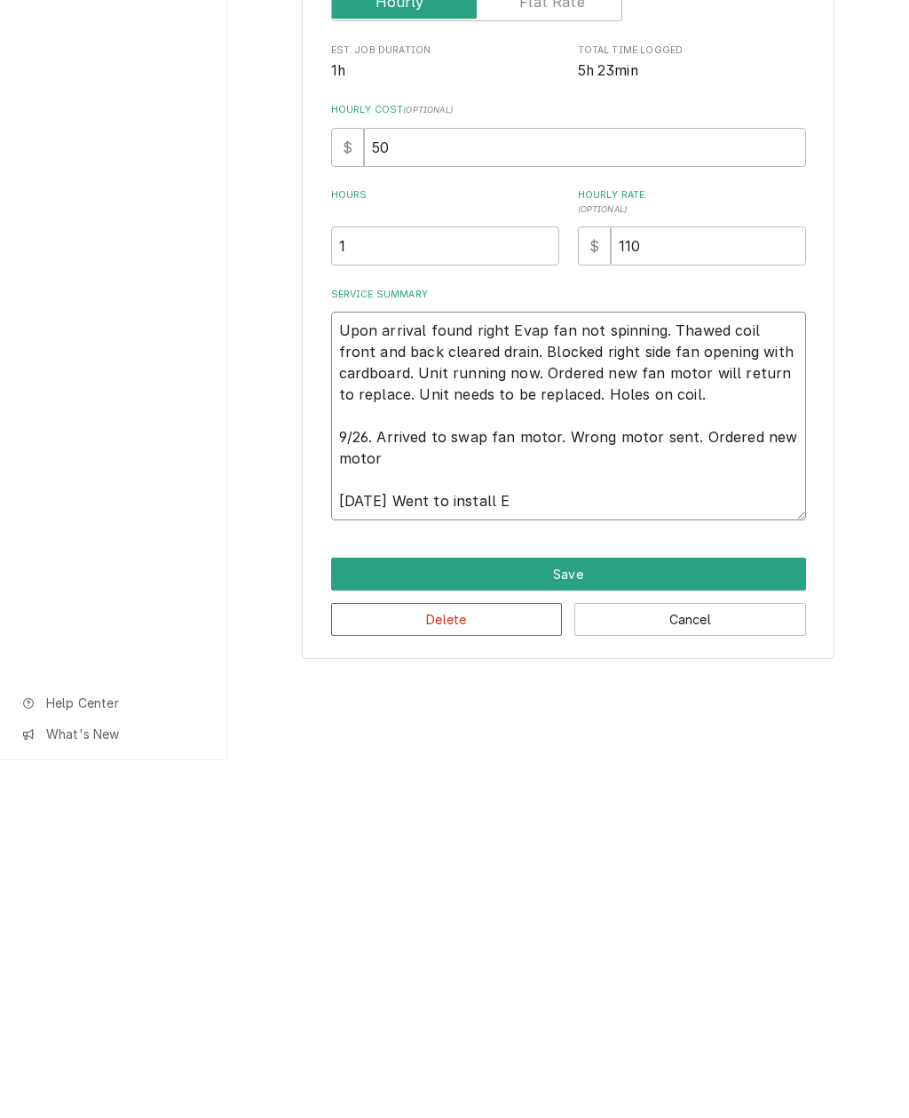
type textarea "Upon arrival found right Evap fan not spinning. Thawed coil front and back clea…"
type textarea "x"
type textarea "Upon arrival found right Evap fan not spinning. Thawed coil front and back clea…"
type textarea "x"
type textarea "Upon arrival found right Evap fan not spinning. Thawed coil front and back clea…"
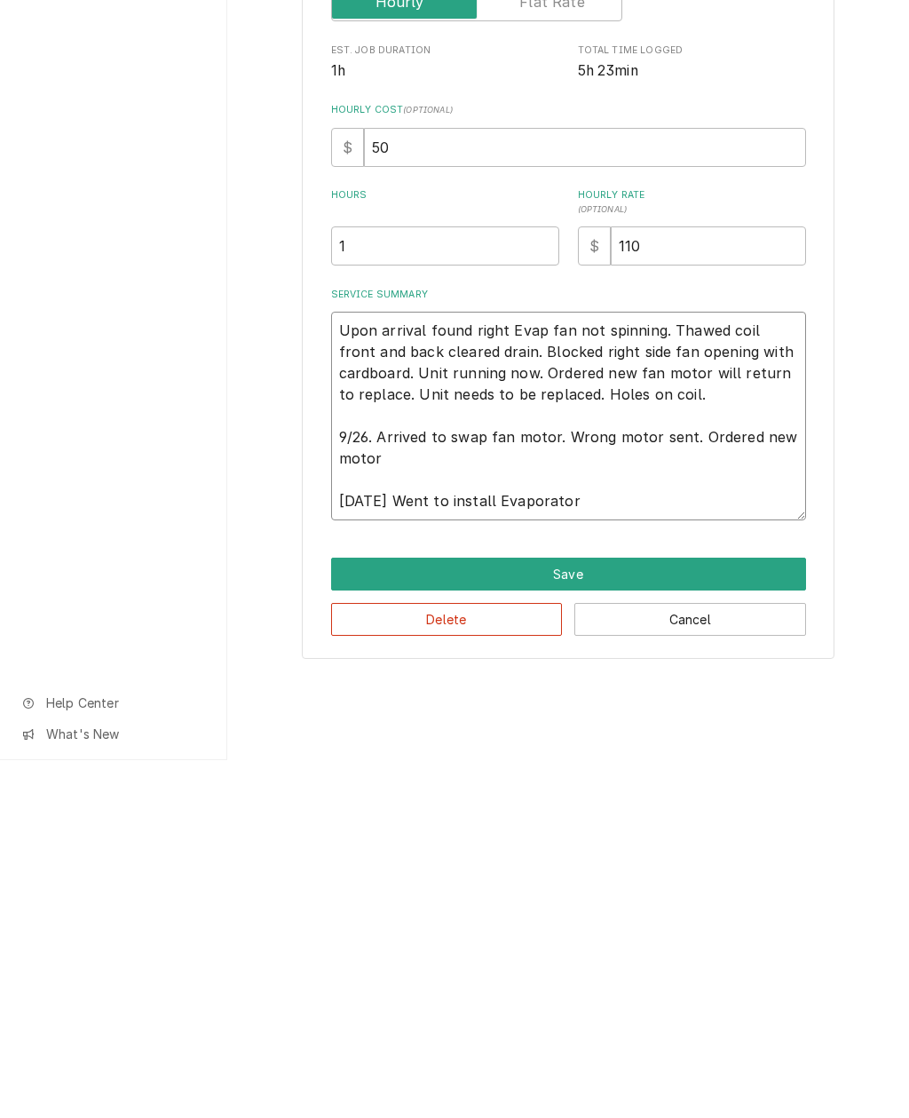
type textarea "x"
type textarea "Upon arrival found right Evap fan not spinning. Thawed coil front and back clea…"
type textarea "x"
type textarea "Upon arrival found right Evap fan not spinning. Thawed coil front and back clea…"
type textarea "x"
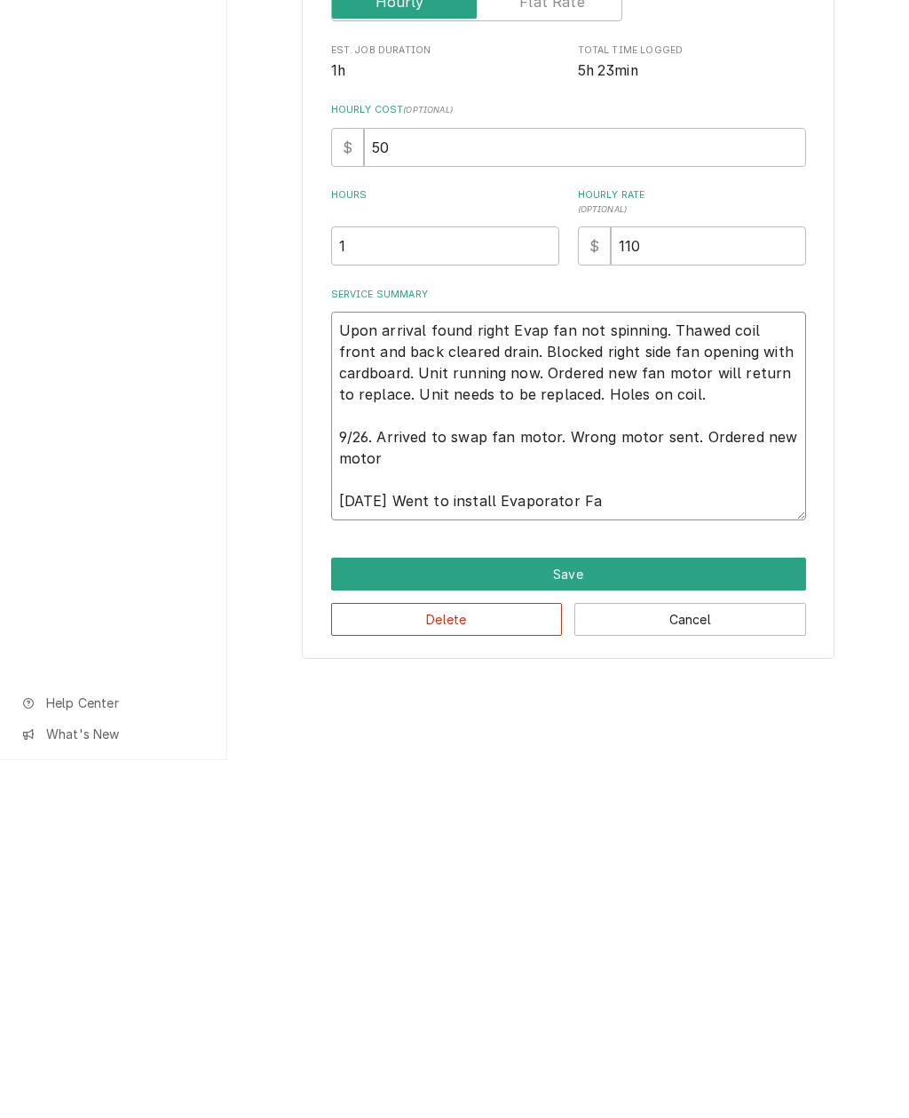
type textarea "Upon arrival found right Evap fan not spinning. Thawed coil front and back clea…"
type textarea "x"
type textarea "Upon arrival found right Evap fan not spinning. Thawed coil front and back clea…"
type textarea "x"
type textarea "Upon arrival found right Evap fan not spinning. Thawed coil front and back clea…"
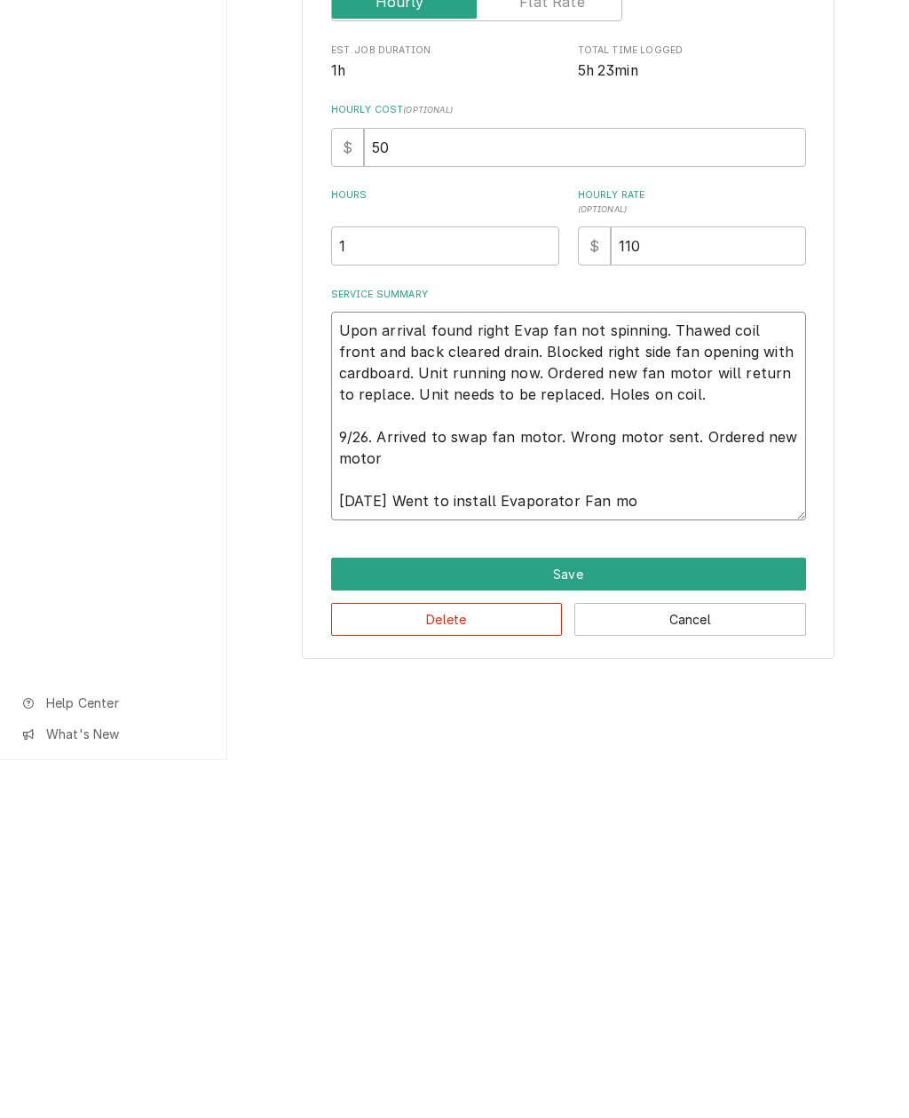
type textarea "x"
type textarea "Upon arrival found right Evap fan not spinning. Thawed coil front and back clea…"
type textarea "x"
type textarea "Upon arrival found right Evap fan not spinning. Thawed coil front and back clea…"
type textarea "x"
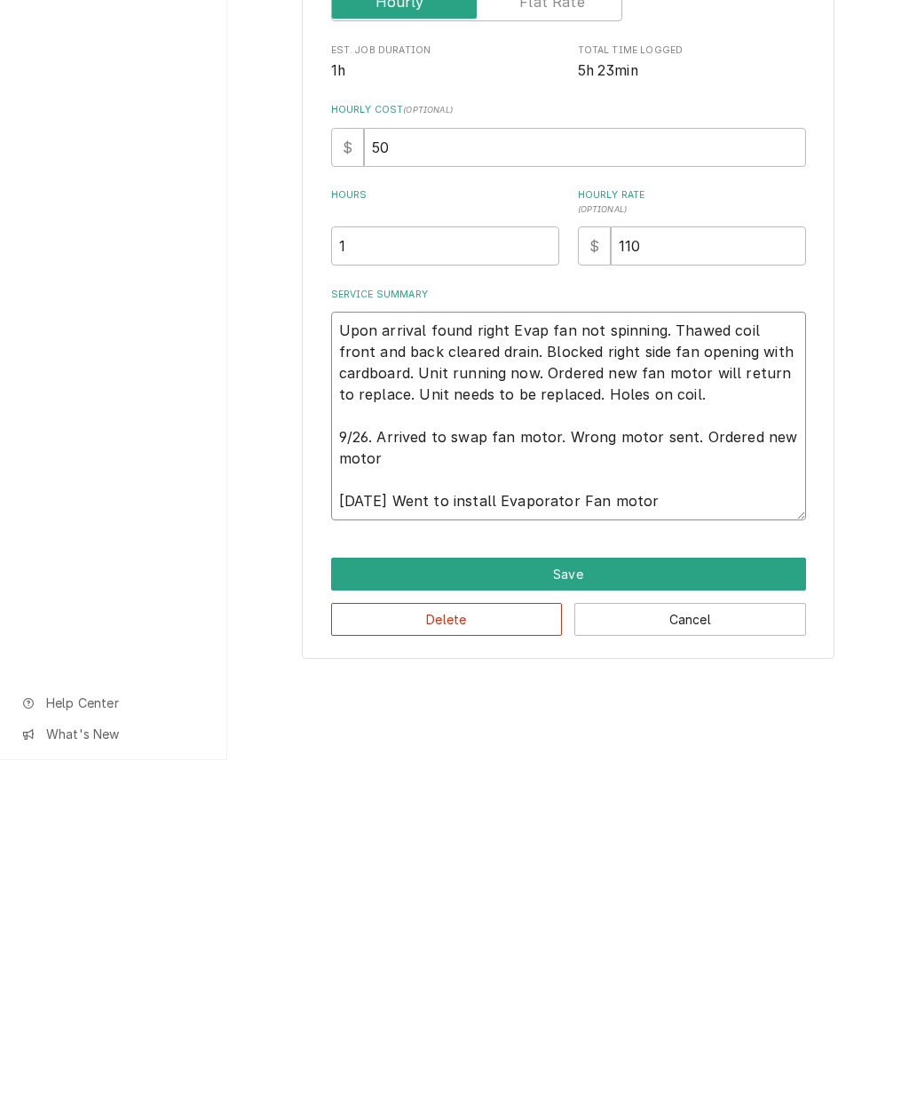
type textarea "Upon arrival found right Evap fan not spinning. Thawed coil front and back clea…"
type textarea "x"
type textarea "Upon arrival found right Evap fan not spinning. Thawed coil front and back clea…"
type textarea "x"
type textarea "Upon arrival found right Evap fan not spinning. Thawed coil front and back clea…"
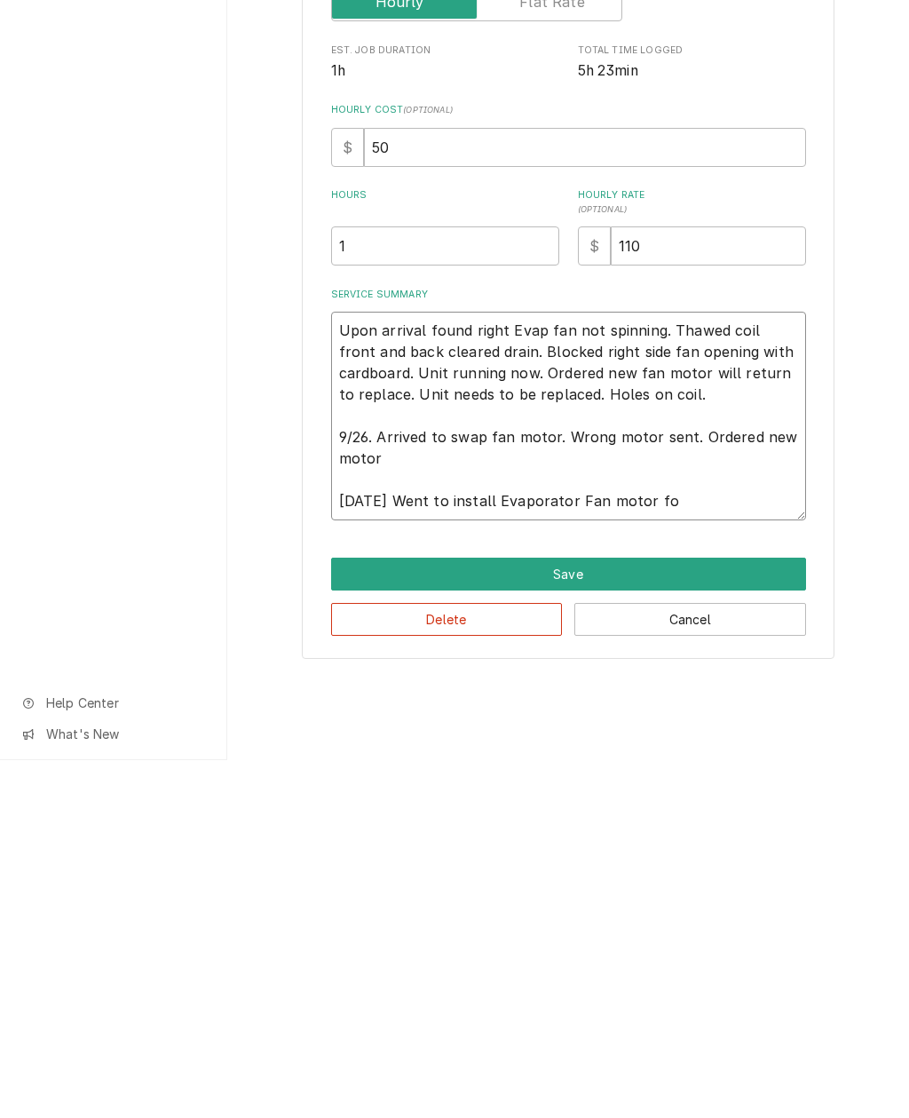
type textarea "x"
type textarea "Upon arrival found right Evap fan not spinning. Thawed coil front and back clea…"
type textarea "x"
type textarea "Upon arrival found right Evap fan not spinning. Thawed coil front and back clea…"
type textarea "x"
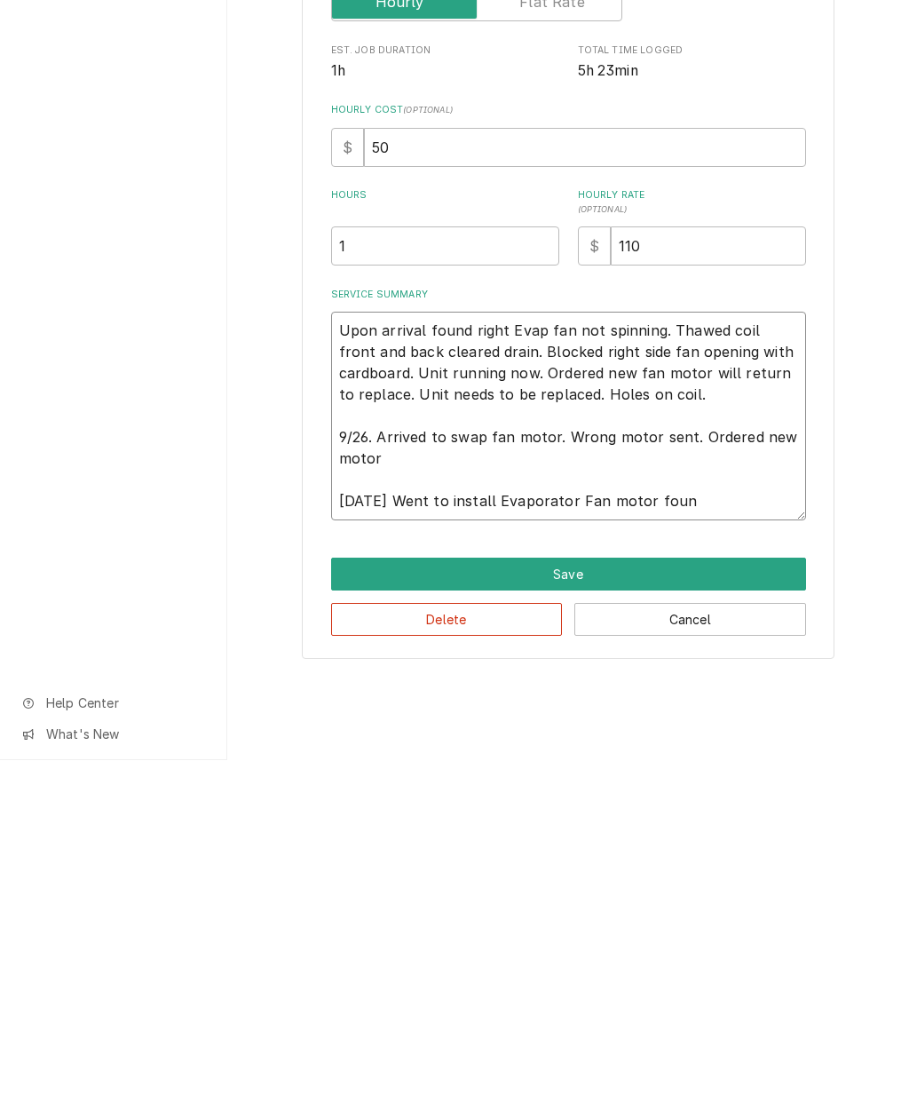
type textarea "Upon arrival found right Evap fan not spinning. Thawed coil front and back clea…"
type textarea "x"
type textarea "Upon arrival found right Evap fan not spinning. Thawed coil front and back clea…"
type textarea "x"
type textarea "Upon arrival found right Evap fan not spinning. Thawed coil front and back clea…"
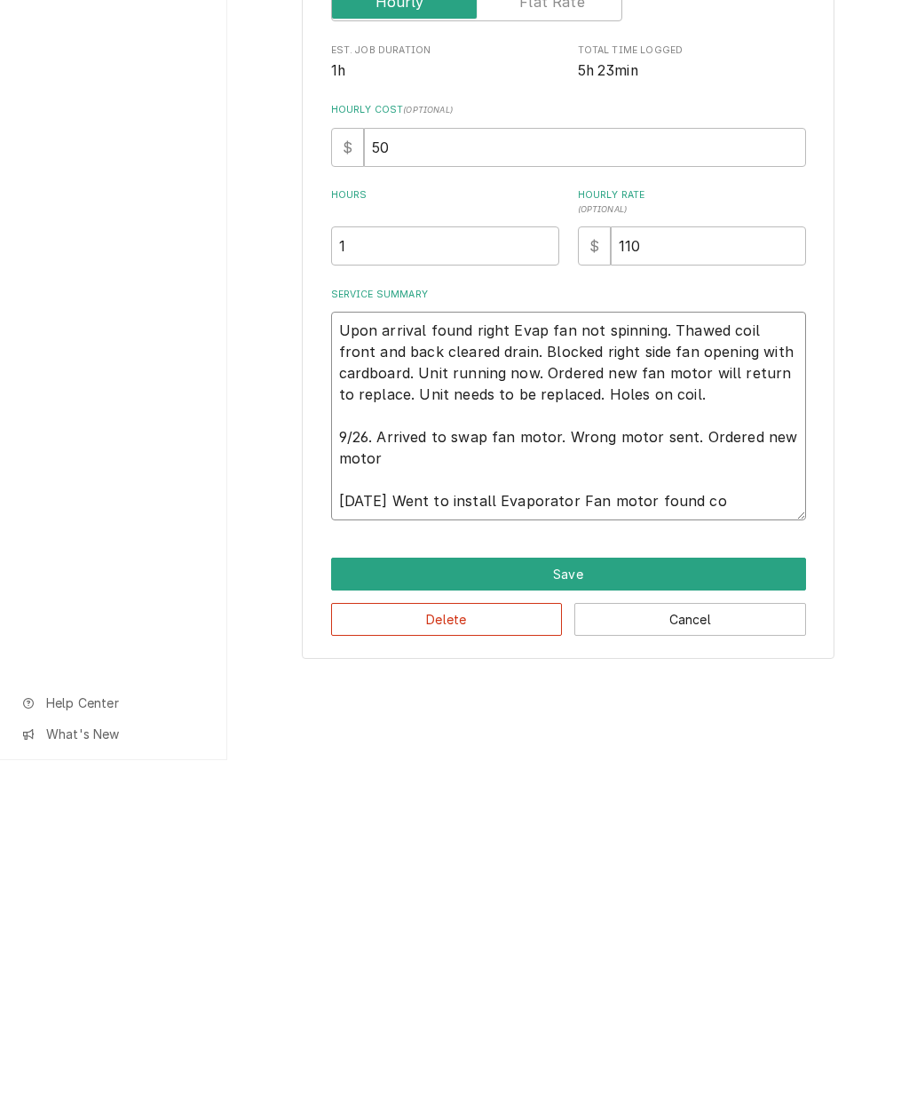
type textarea "x"
type textarea "Upon arrival found right Evap fan not spinning. Thawed coil front and back clea…"
type textarea "x"
type textarea "Upon arrival found right Evap fan not spinning. Thawed coil front and back clea…"
type textarea "x"
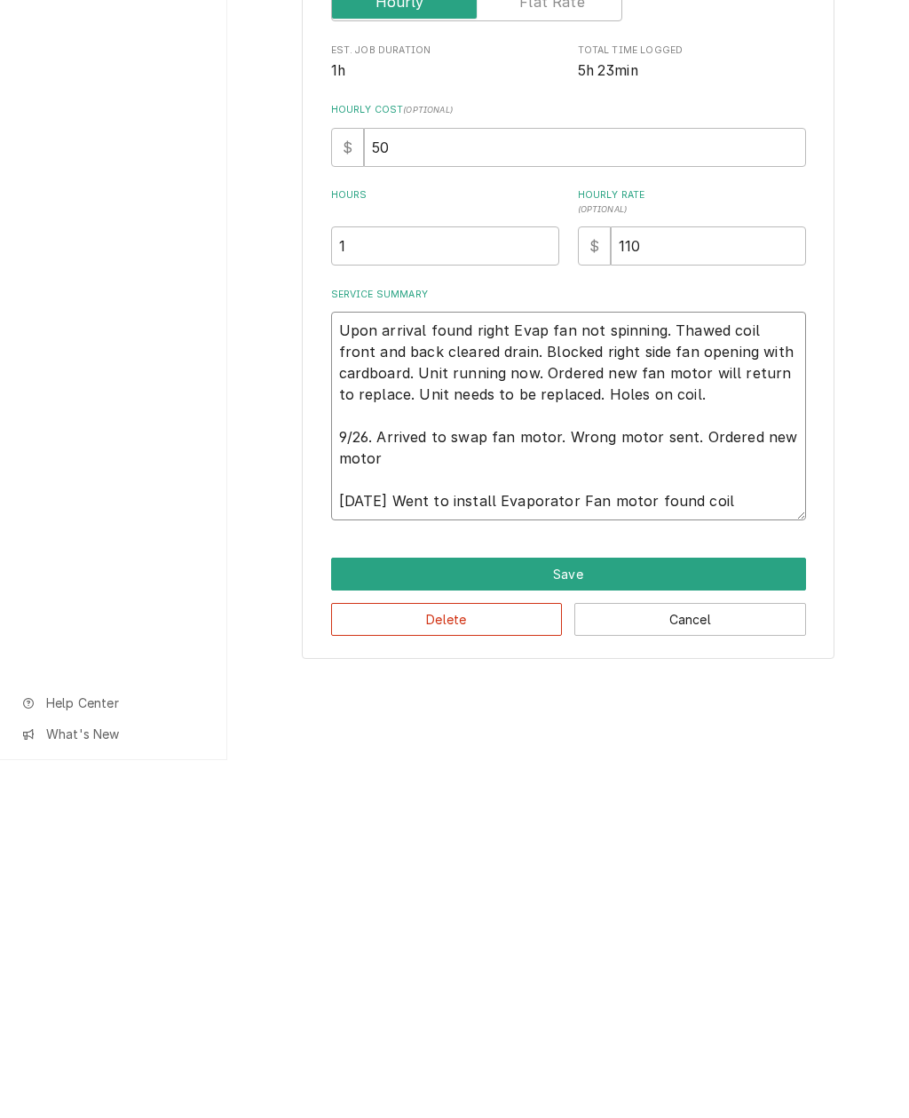
type textarea "Upon arrival found right Evap fan not spinning. Thawed coil front and back clea…"
type textarea "x"
type textarea "Upon arrival found right Evap fan not spinning. Thawed coil front and back clea…"
type textarea "x"
type textarea "Upon arrival found right Evap fan not spinning. Thawed coil front and back clea…"
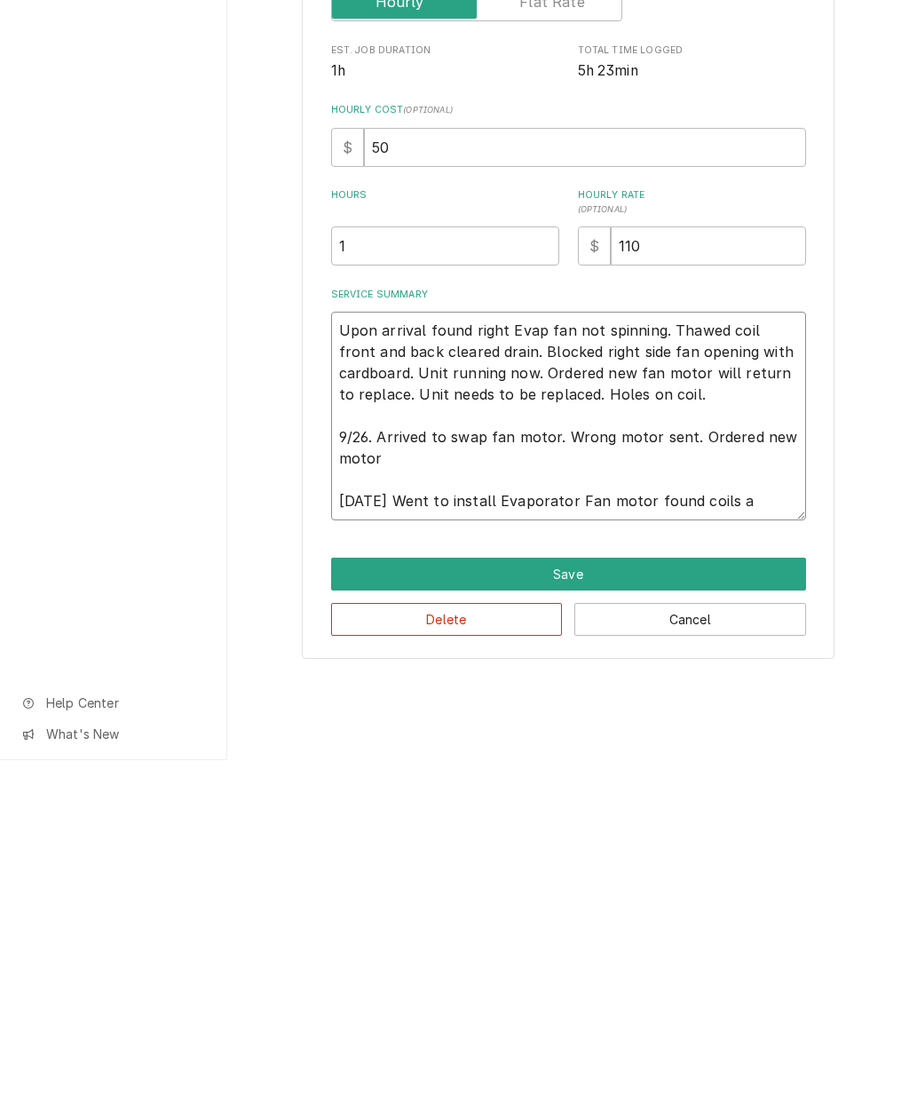
type textarea "x"
type textarea "Upon arrival found right Evap fan not spinning. Thawed coil front and back clea…"
type textarea "x"
type textarea "Upon arrival found right Evap fan not spinning. Thawed coil front and back clea…"
type textarea "x"
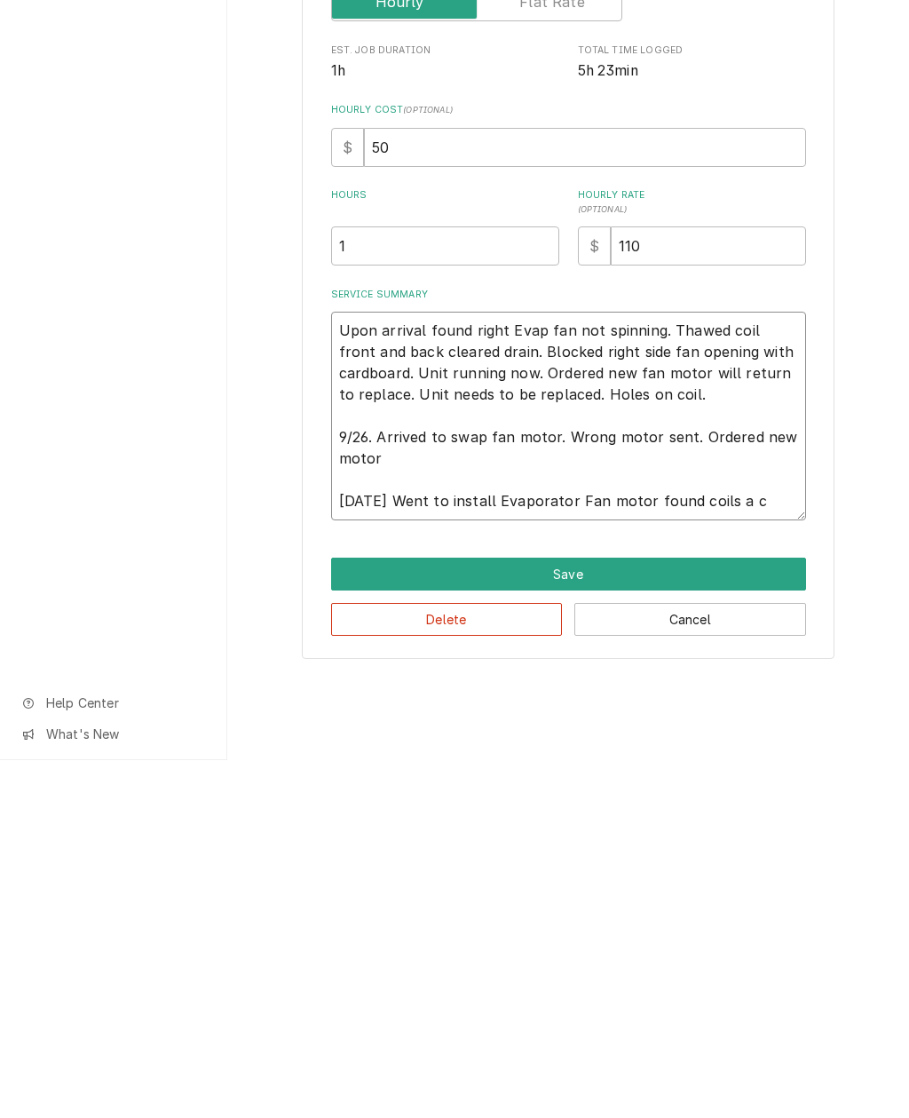
type textarea "Upon arrival found right Evap fan not spinning. Thawed coil front and back clea…"
type textarea "x"
type textarea "Upon arrival found right Evap fan not spinning. Thawed coil front and back clea…"
type textarea "x"
type textarea "Upon arrival found right Evap fan not spinning. Thawed coil front and back clea…"
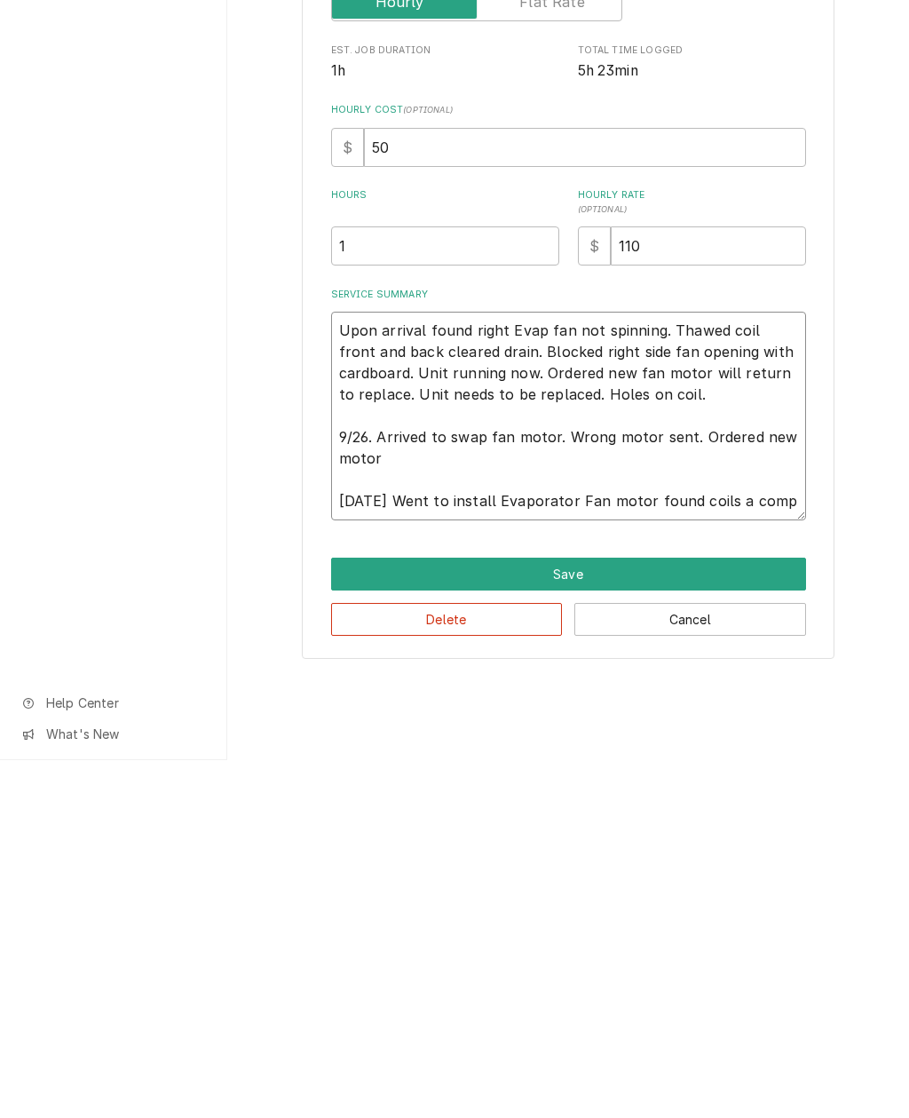
type textarea "x"
type textarea "Upon arrival found right Evap fan not spinning. Thawed coil front and back clea…"
type textarea "x"
type textarea "Upon arrival found right Evap fan not spinning. Thawed coil front and back clea…"
type textarea "x"
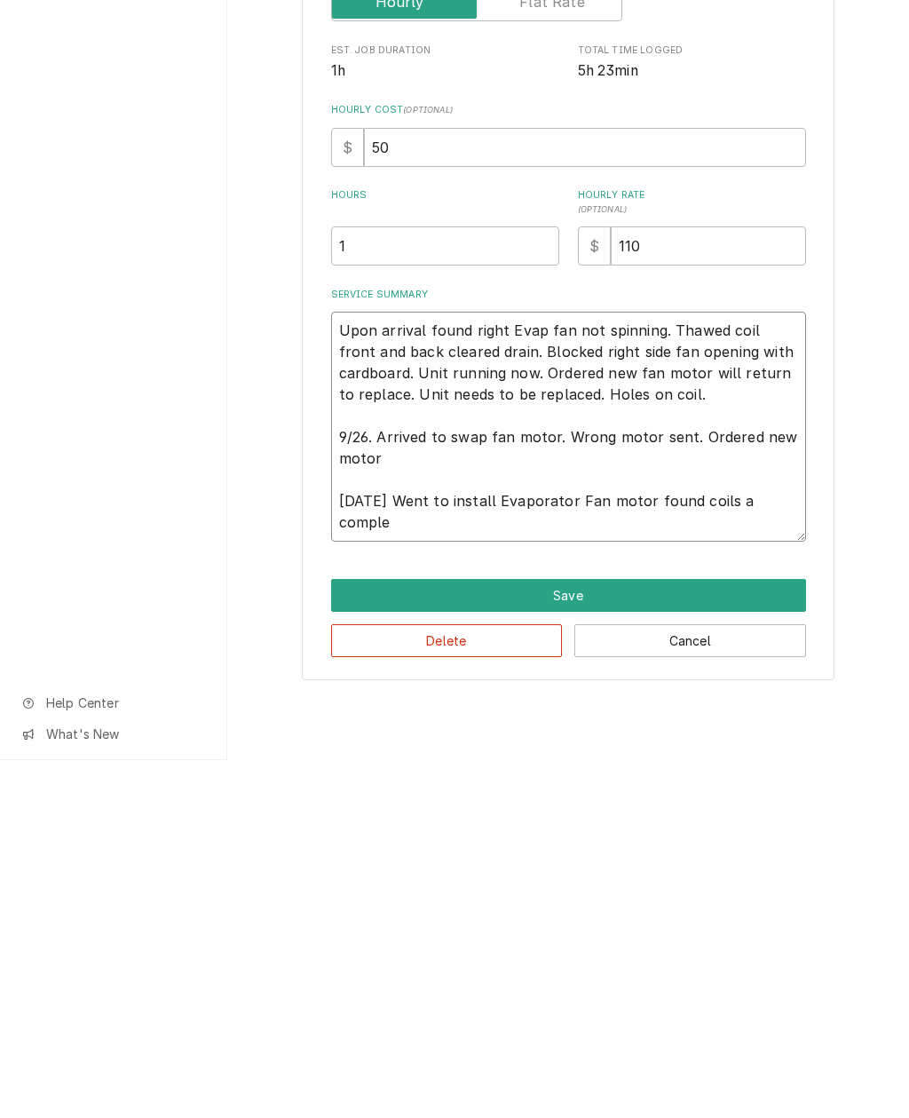
type textarea "Upon arrival found right Evap fan not spinning. Thawed coil front and back clea…"
type textarea "x"
type textarea "Upon arrival found right Evap fan not spinning. Thawed coil front and back clea…"
type textarea "x"
type textarea "Upon arrival found right Evap fan not spinning. Thawed coil front and back clea…"
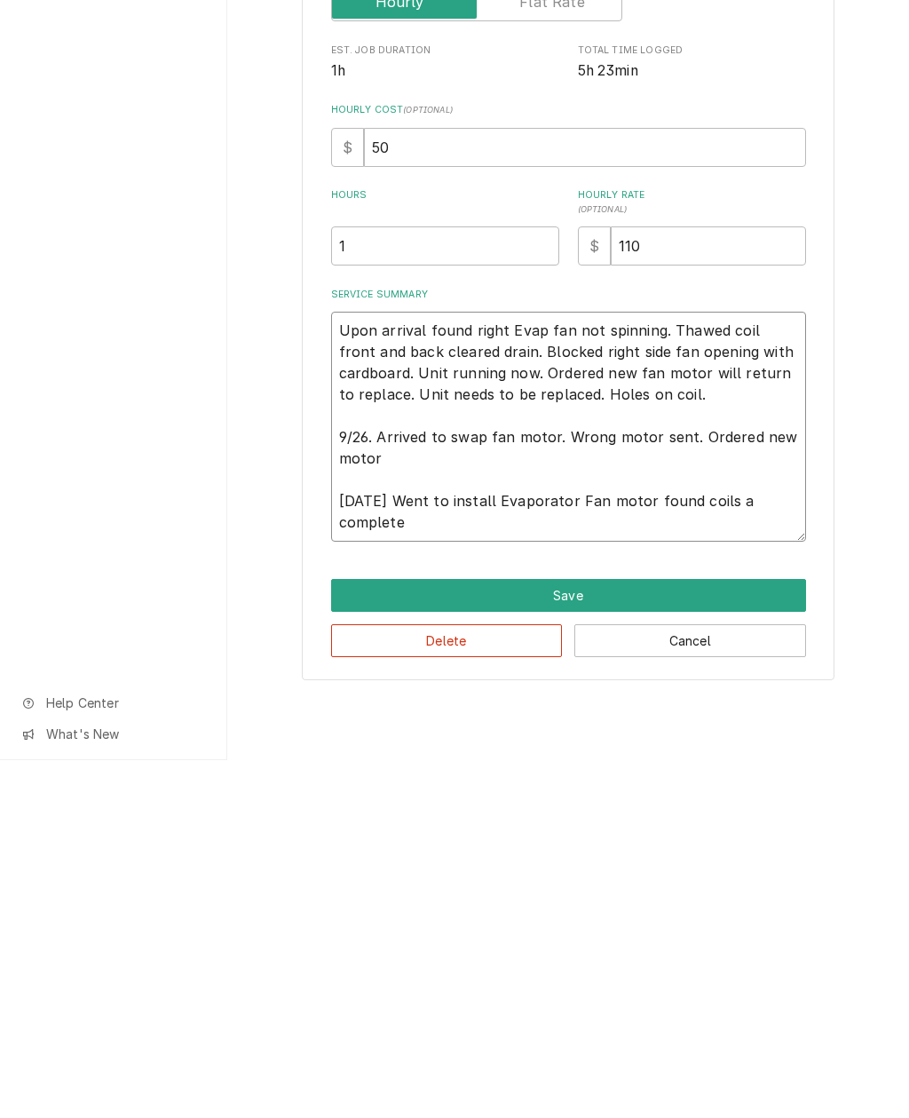
type textarea "x"
type textarea "Upon arrival found right Evap fan not spinning. Thawed coil front and back clea…"
type textarea "x"
type textarea "Upon arrival found right Evap fan not spinning. Thawed coil front and back clea…"
type textarea "x"
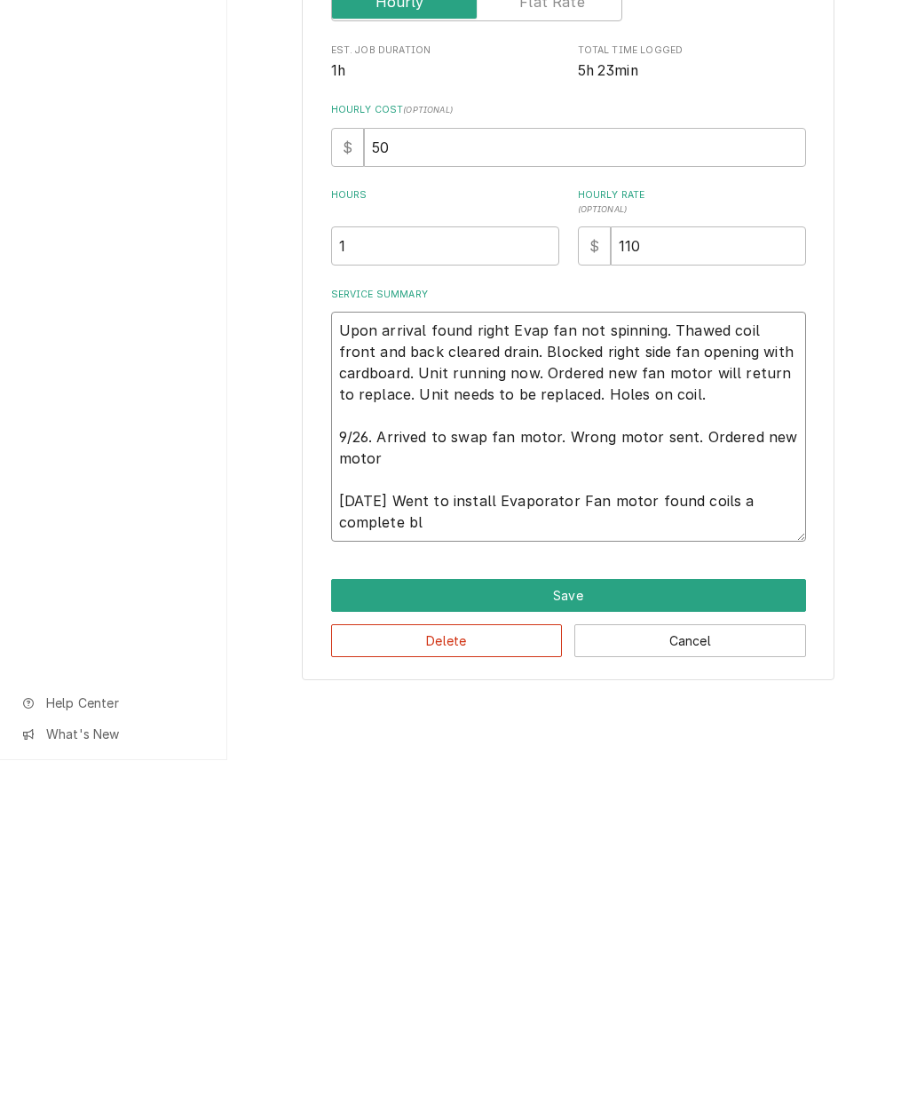
type textarea "Upon arrival found right Evap fan not spinning. Thawed coil front and back clea…"
type textarea "x"
type textarea "Upon arrival found right Evap fan not spinning. Thawed coil front and back clea…"
type textarea "x"
type textarea "Upon arrival found right Evap fan not spinning. Thawed coil front and back clea…"
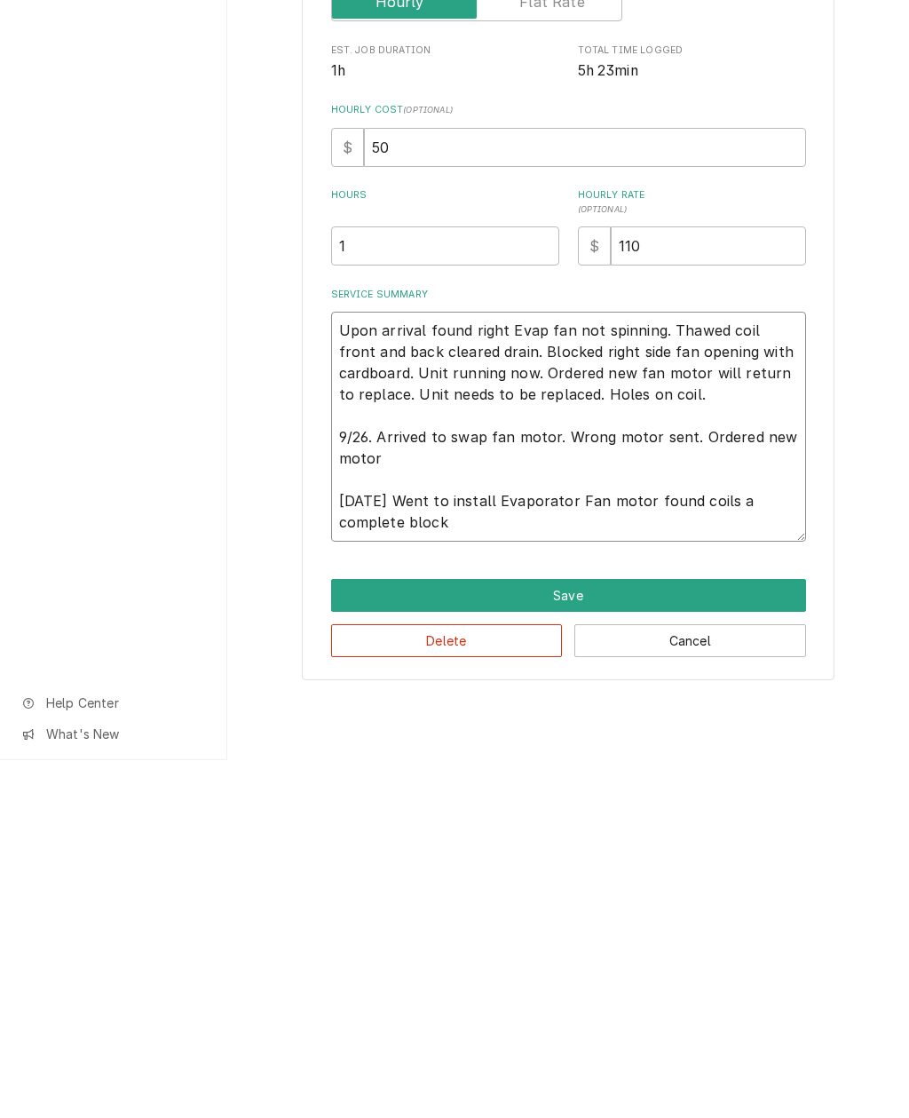
type textarea "x"
type textarea "Upon arrival found right Evap fan not spinning. Thawed coil front and back clea…"
type textarea "x"
type textarea "Upon arrival found right Evap fan not spinning. Thawed coil front and back clea…"
type textarea "x"
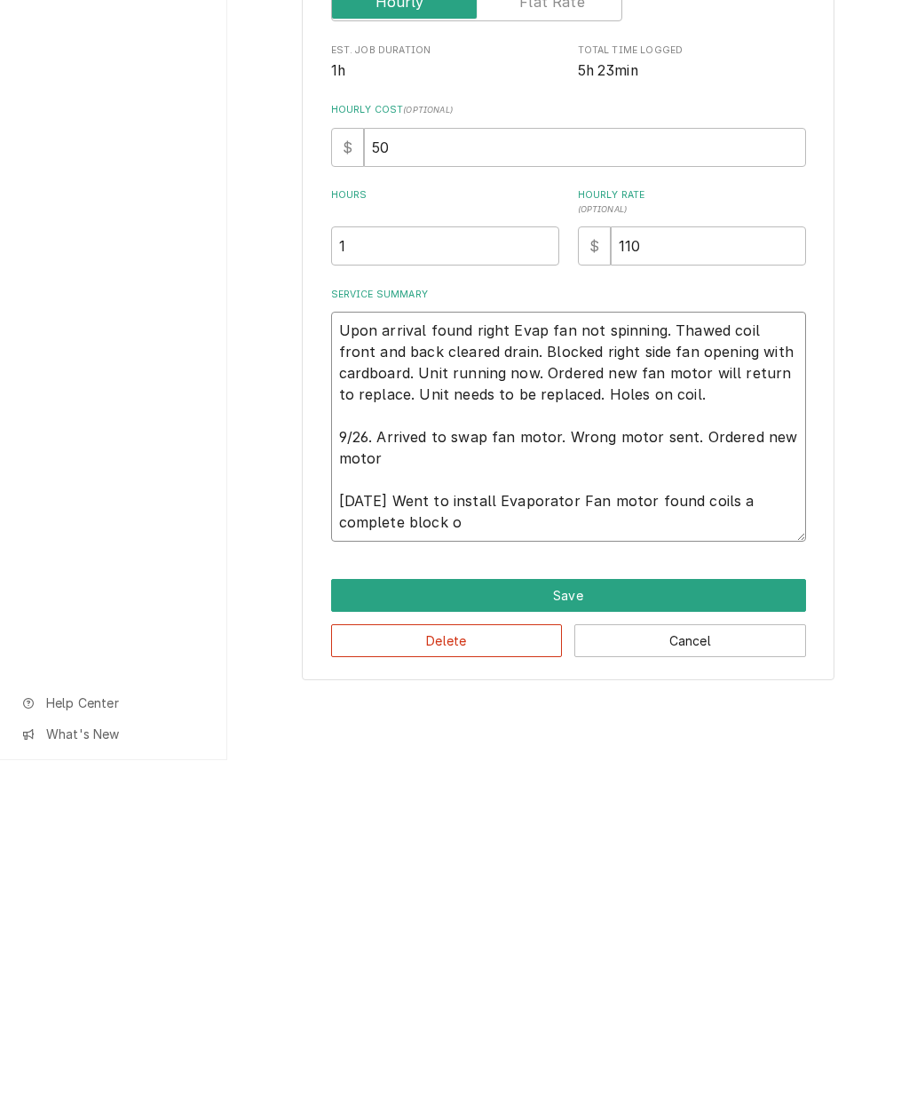
type textarea "Upon arrival found right Evap fan not spinning. Thawed coil front and back clea…"
type textarea "x"
type textarea "Upon arrival found right Evap fan not spinning. Thawed coil front and back clea…"
type textarea "x"
type textarea "Upon arrival found right Evap fan not spinning. Thawed coil front and back clea…"
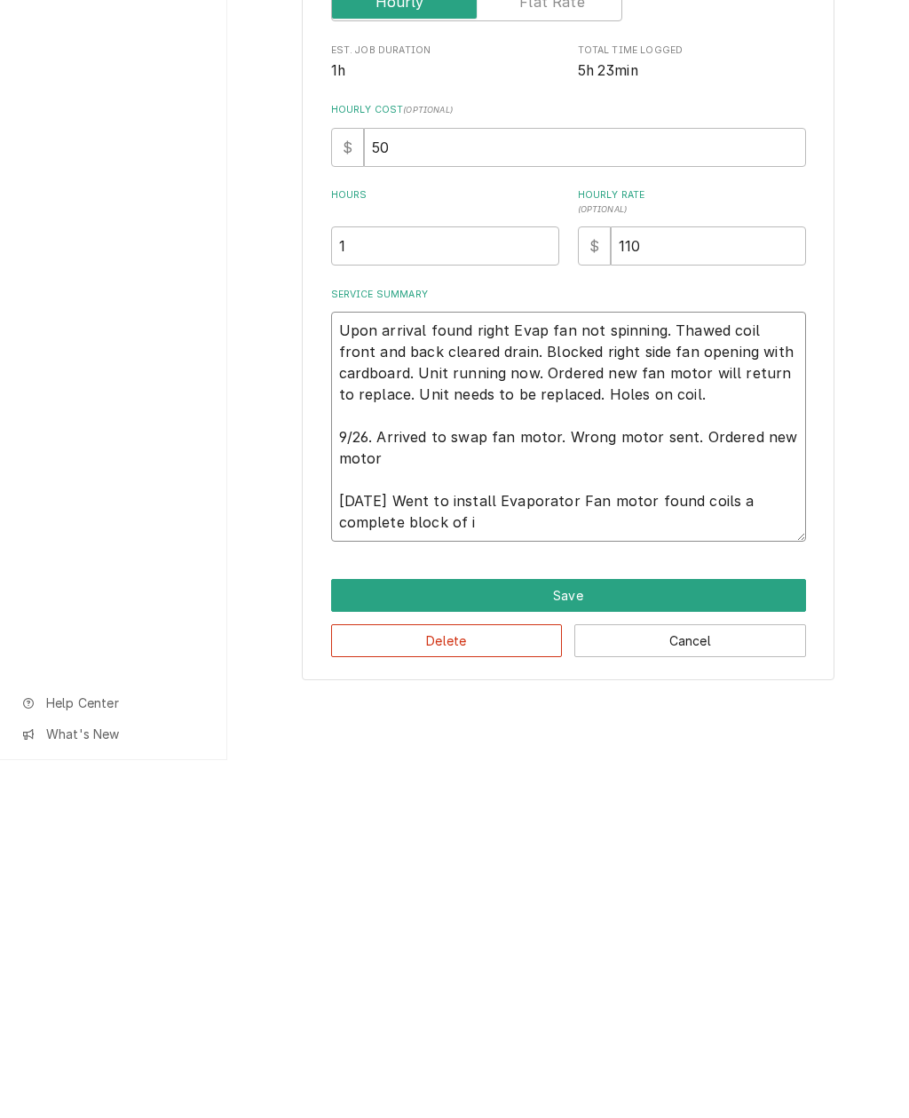
type textarea "x"
type textarea "Upon arrival found right Evap fan not spinning. Thawed coil front and back clea…"
type textarea "x"
type textarea "Upon arrival found right Evap fan not spinning. Thawed coil front and back clea…"
type textarea "x"
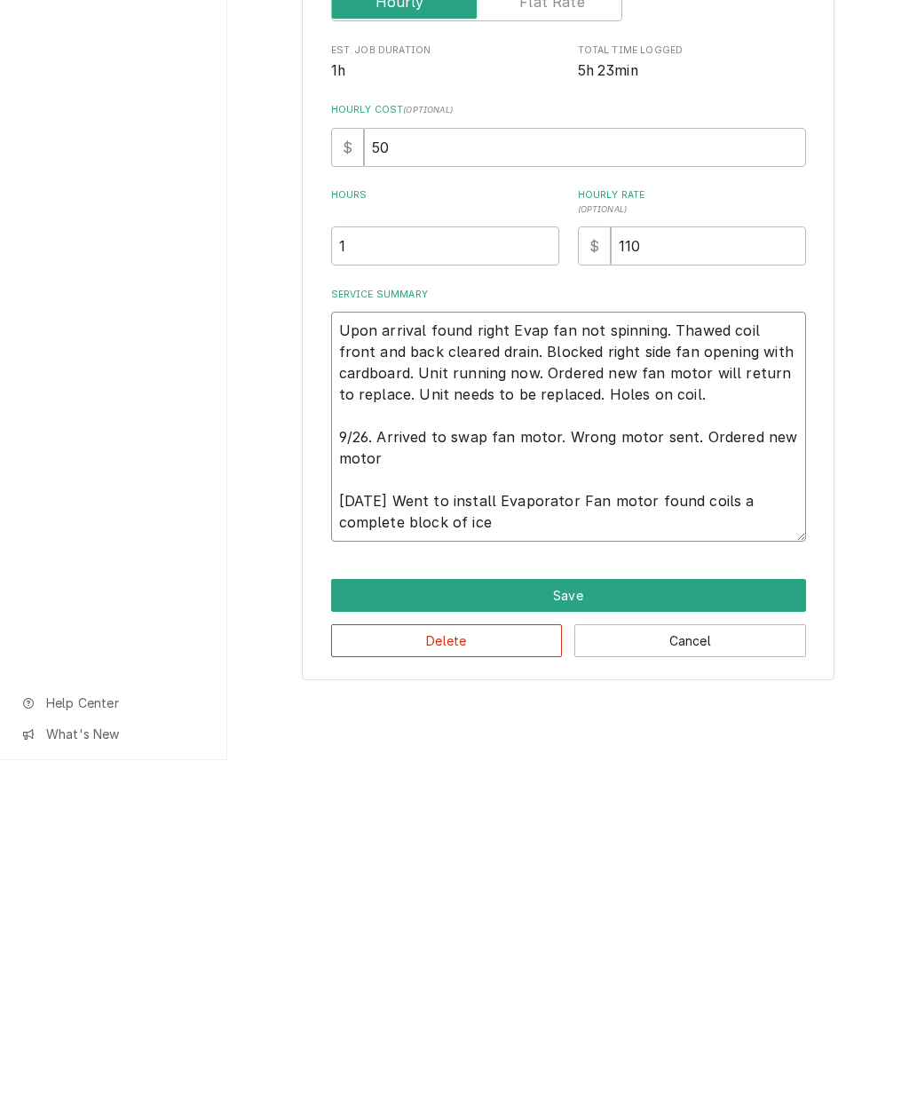
type textarea "Upon arrival found right Evap fan not spinning. Thawed coil front and back clea…"
type textarea "x"
type textarea "Upon arrival found right Evap fan not spinning. Thawed coil front and back clea…"
type textarea "x"
type textarea "Upon arrival found right Evap fan not spinning. Thawed coil front and back clea…"
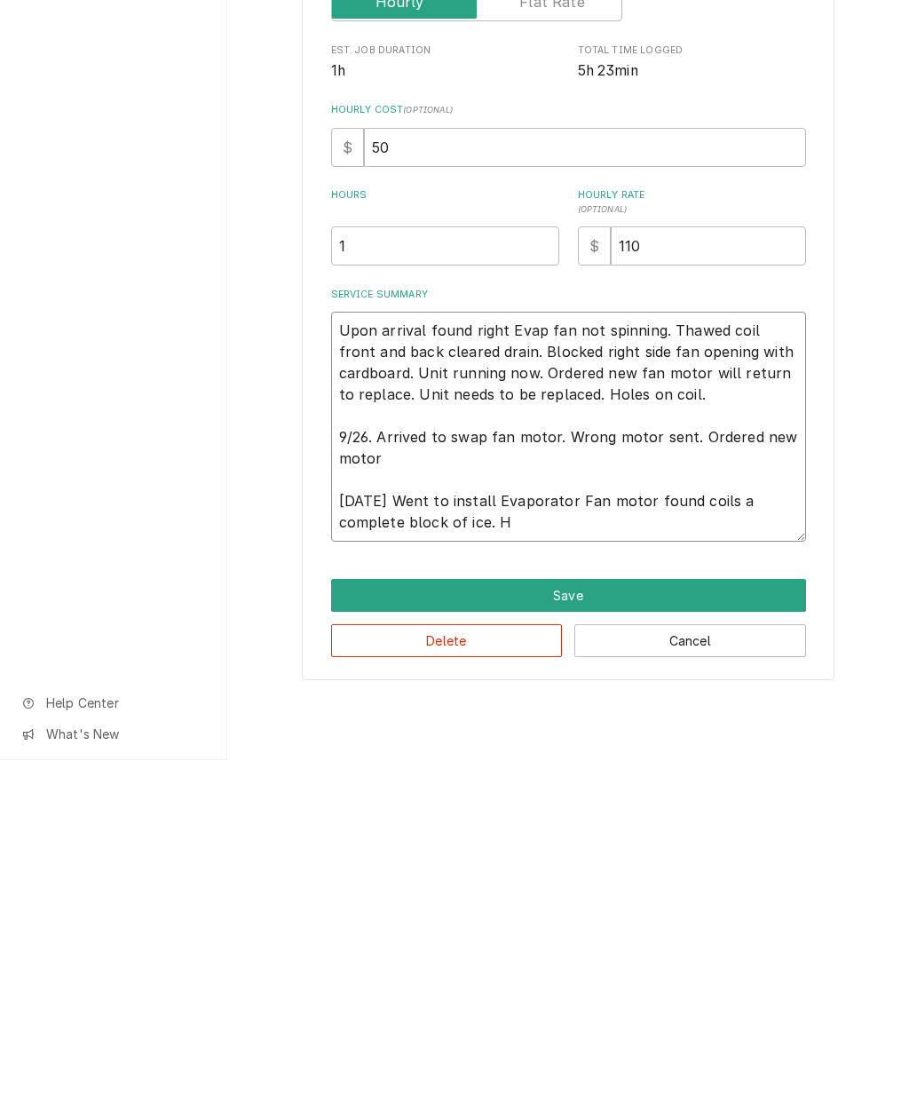
type textarea "x"
type textarea "Upon arrival found right Evap fan not spinning. Thawed coil front and back clea…"
type textarea "x"
type textarea "Upon arrival found right Evap fan not spinning. Thawed coil front and back clea…"
type textarea "x"
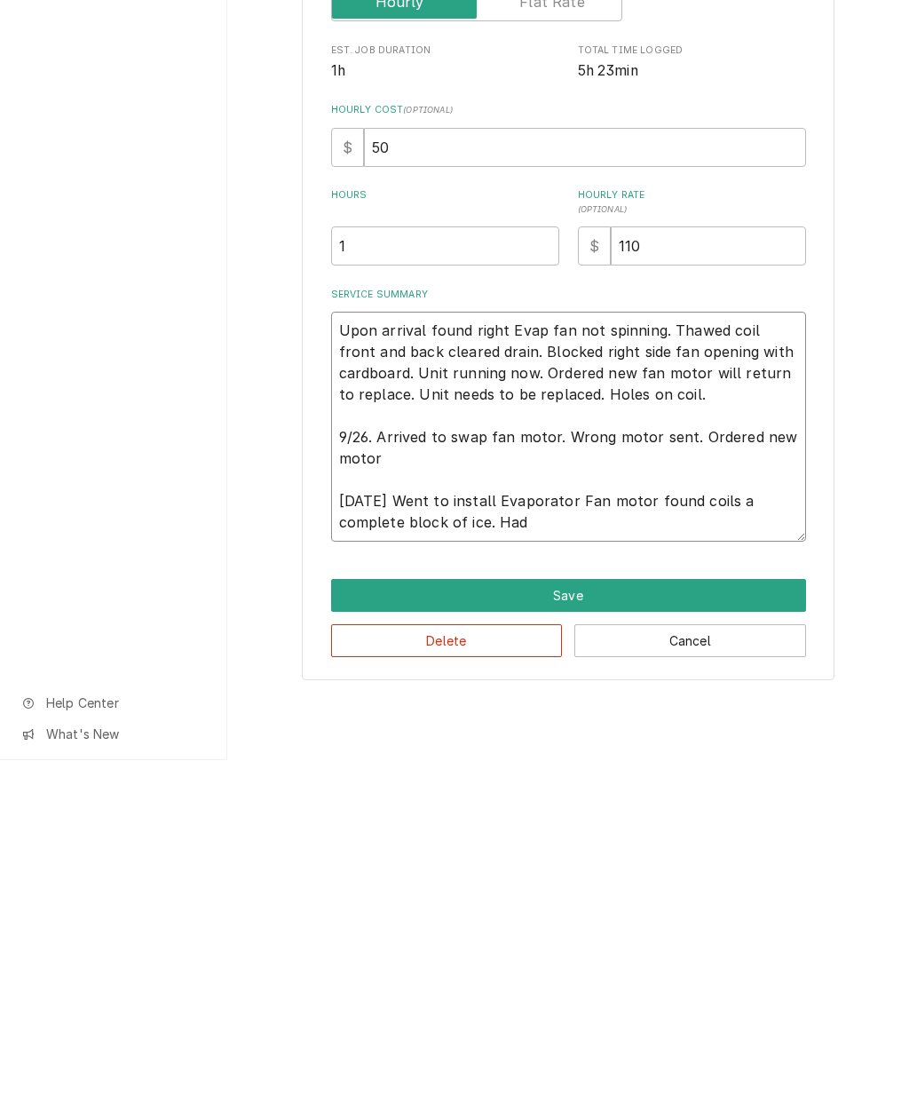
type textarea "Upon arrival found right Evap fan not spinning. Thawed coil front and back clea…"
type textarea "x"
type textarea "Upon arrival found right Evap fan not spinning. Thawed coil front and back clea…"
type textarea "x"
type textarea "Upon arrival found right Evap fan not spinning. Thawed coil front and back clea…"
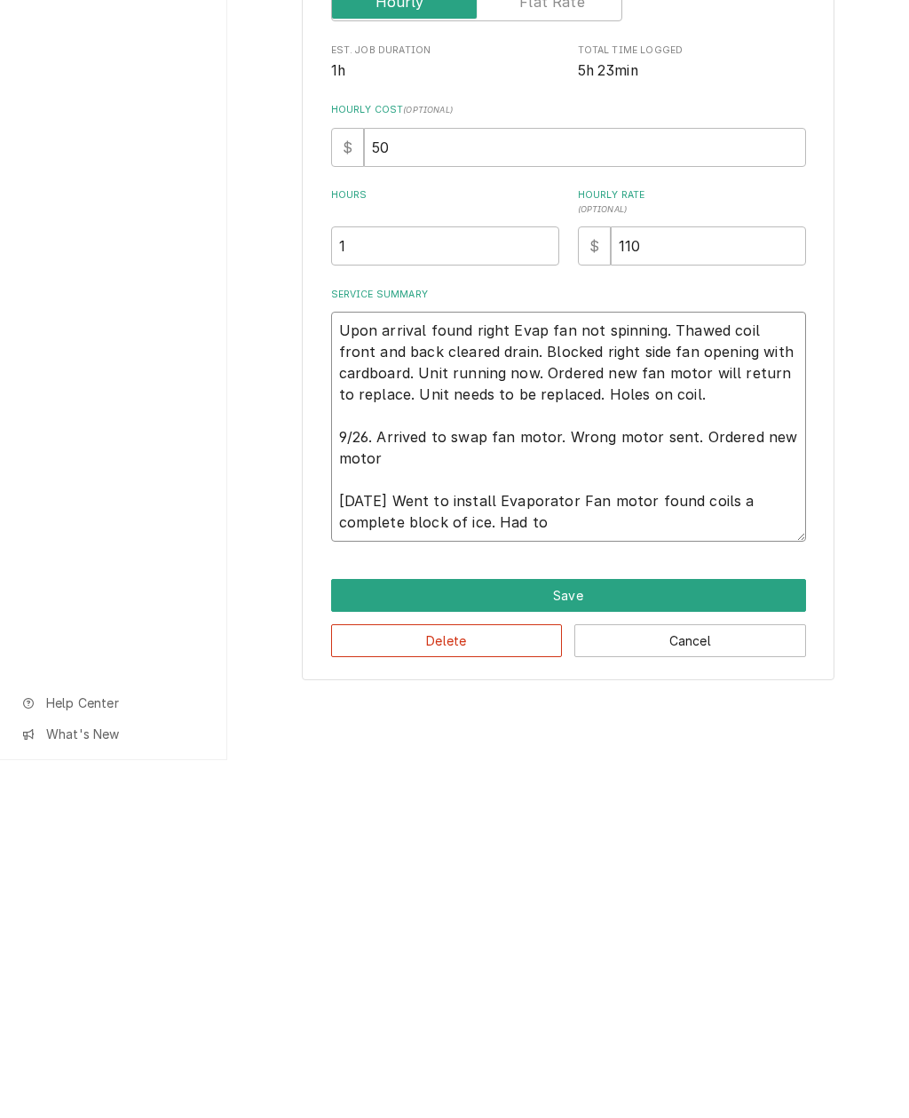
type textarea "x"
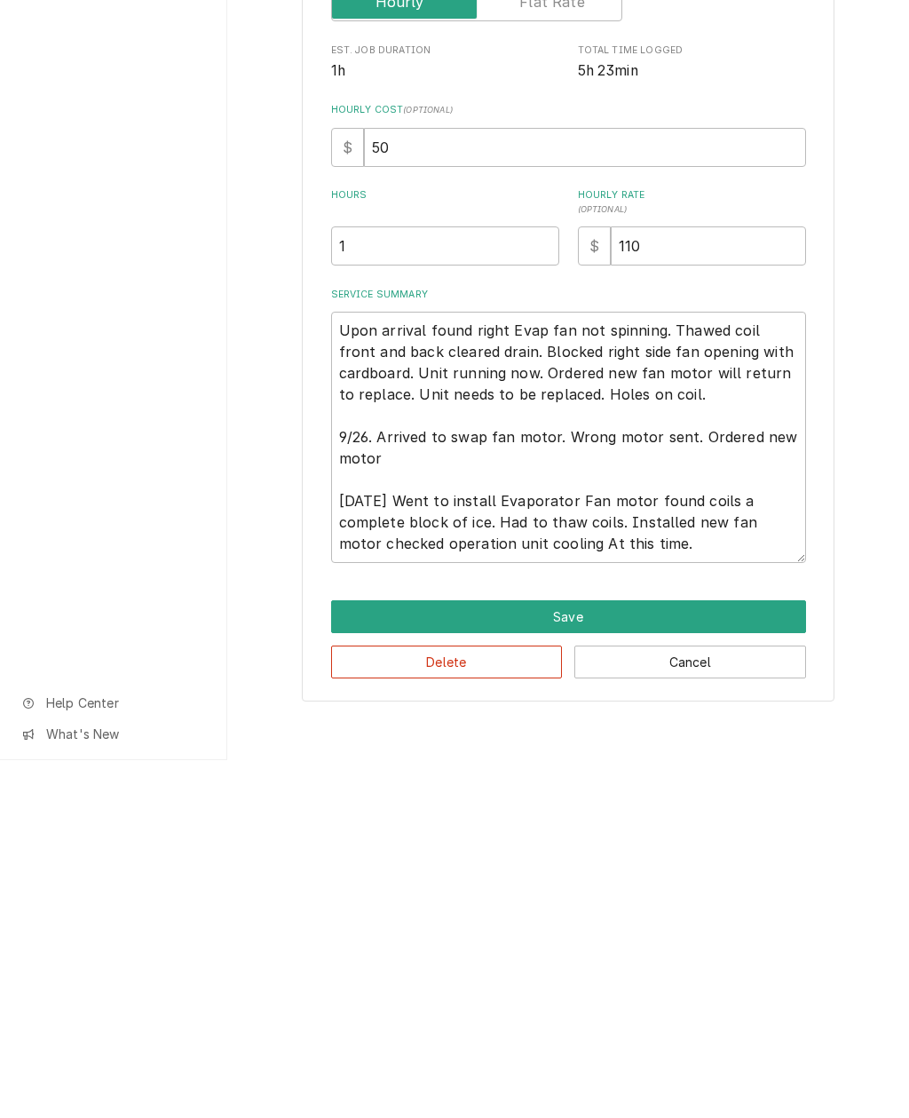
click at [631, 958] on button "Save" at bounding box center [568, 974] width 475 height 33
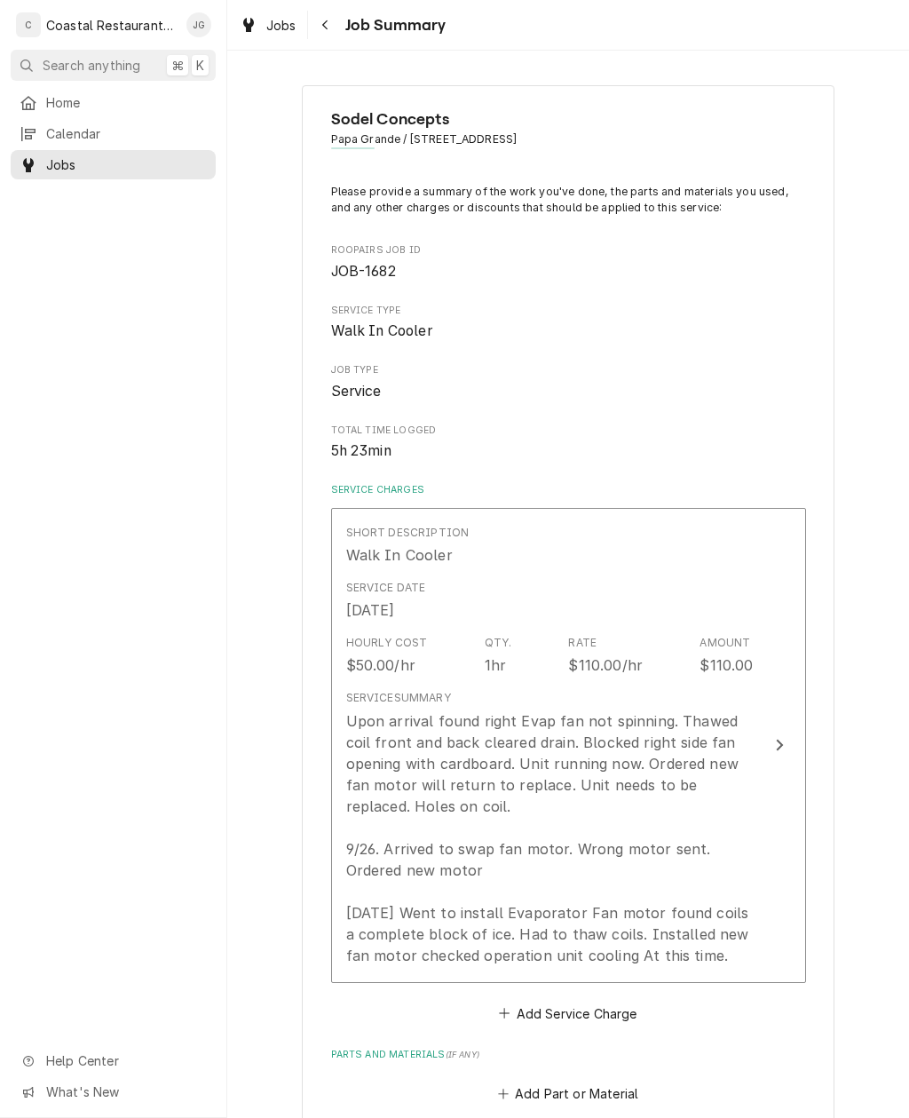
scroll to position [61, 0]
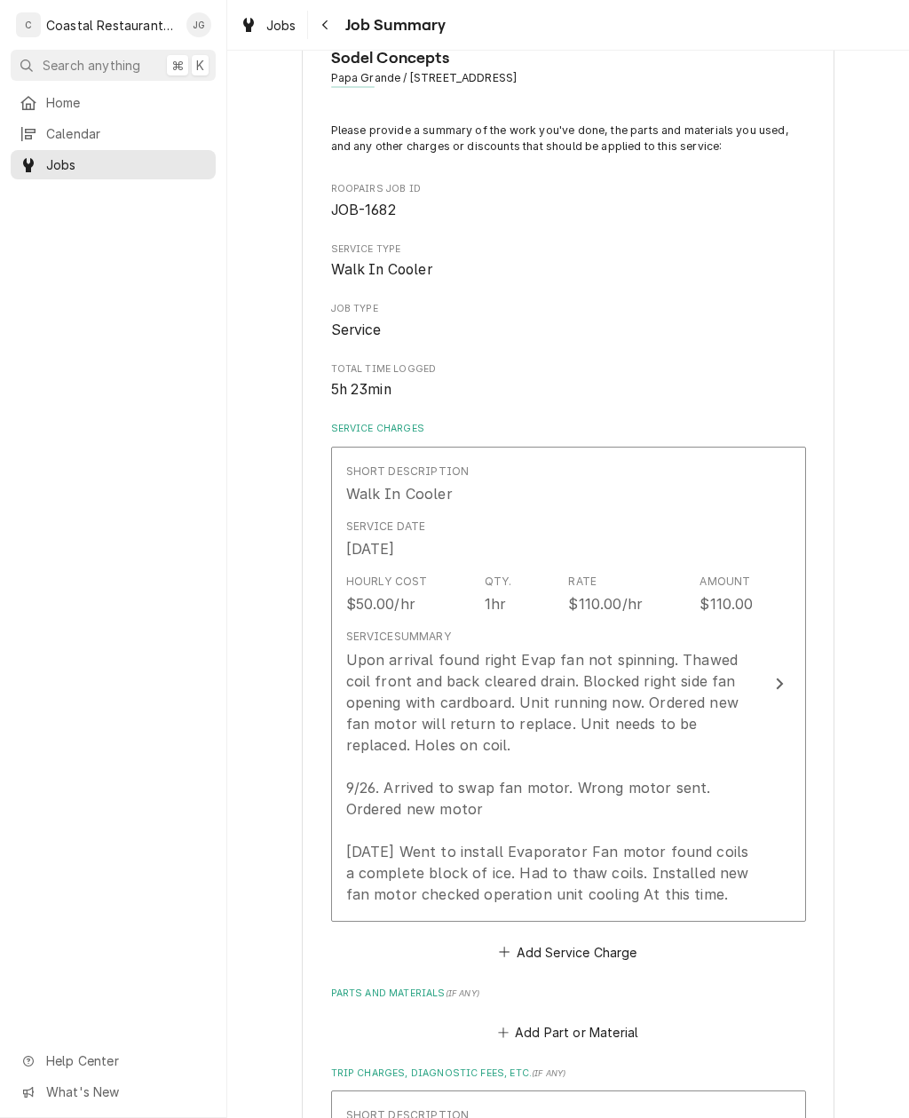
click at [672, 757] on div "Upon arrival found right Evap fan not spinning. Thawed coil front and back clea…" at bounding box center [550, 777] width 408 height 256
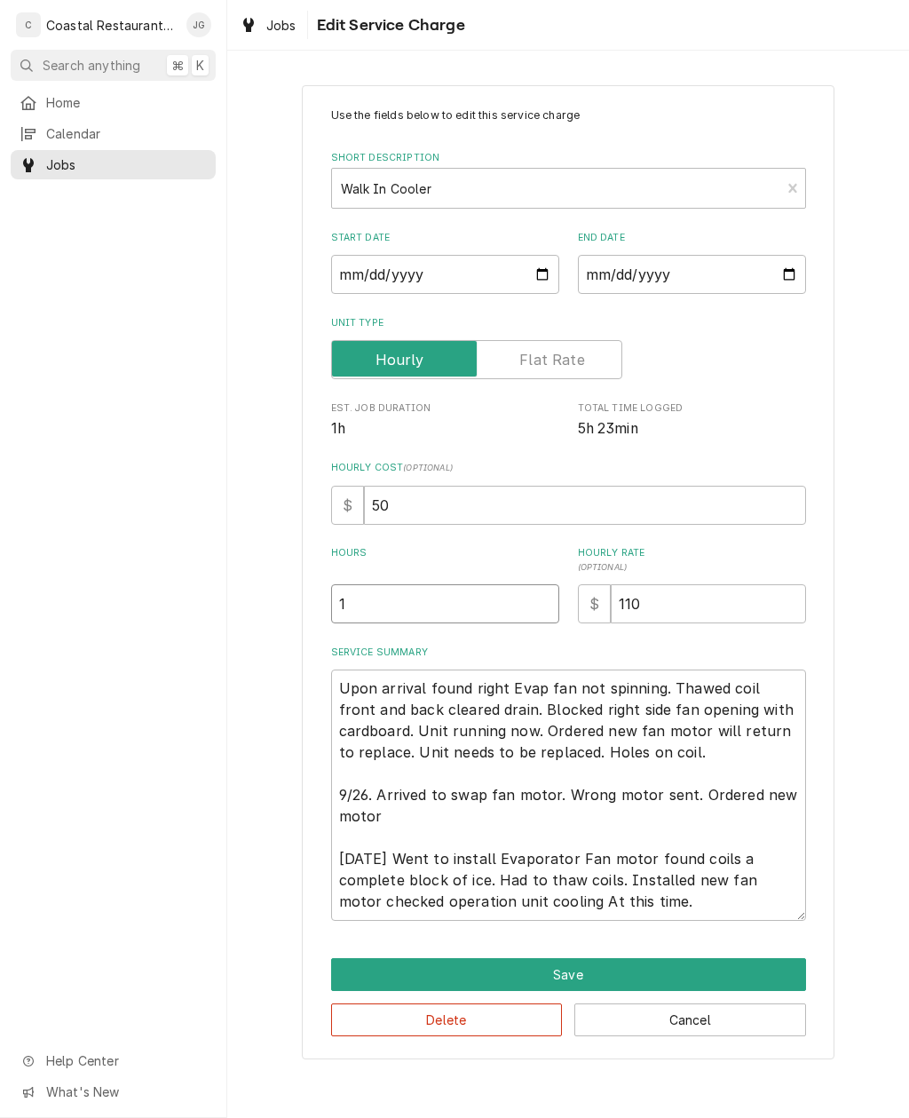
click at [461, 597] on input "1" at bounding box center [445, 603] width 228 height 39
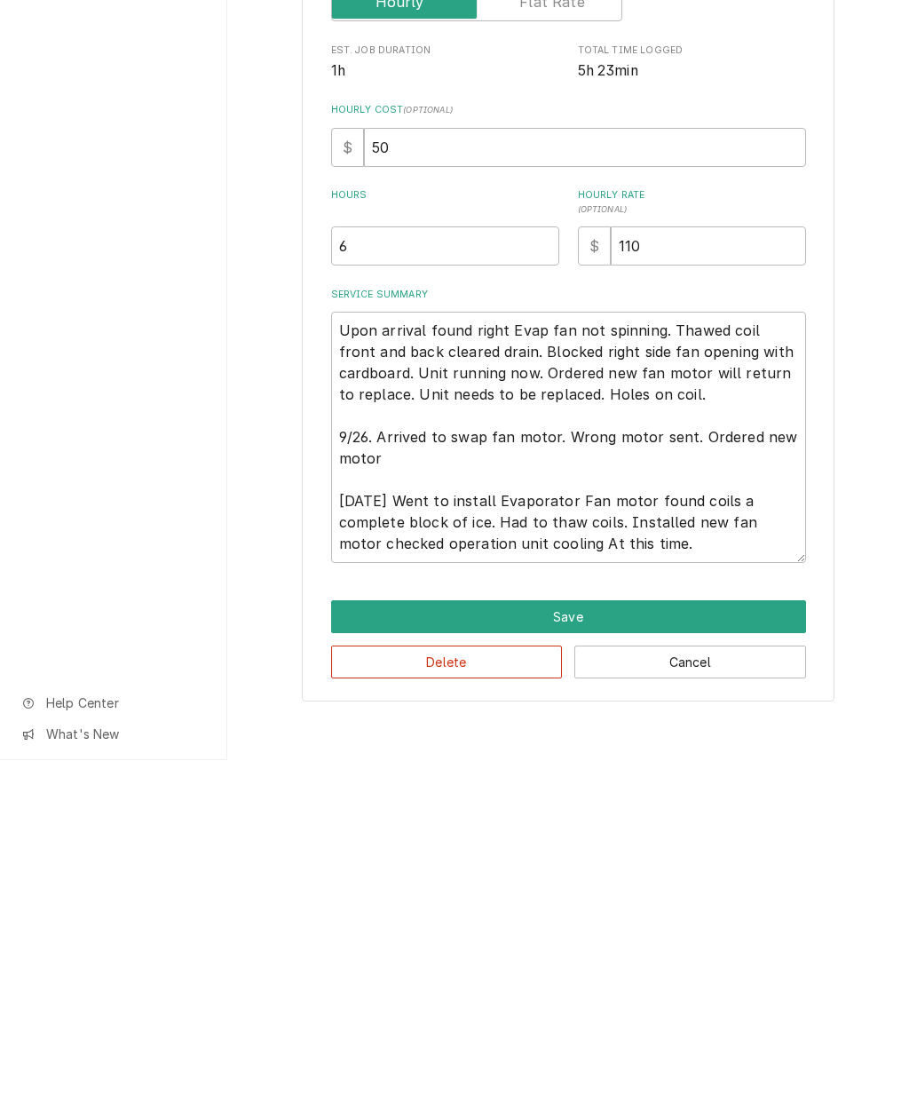
click at [582, 958] on button "Save" at bounding box center [568, 974] width 475 height 33
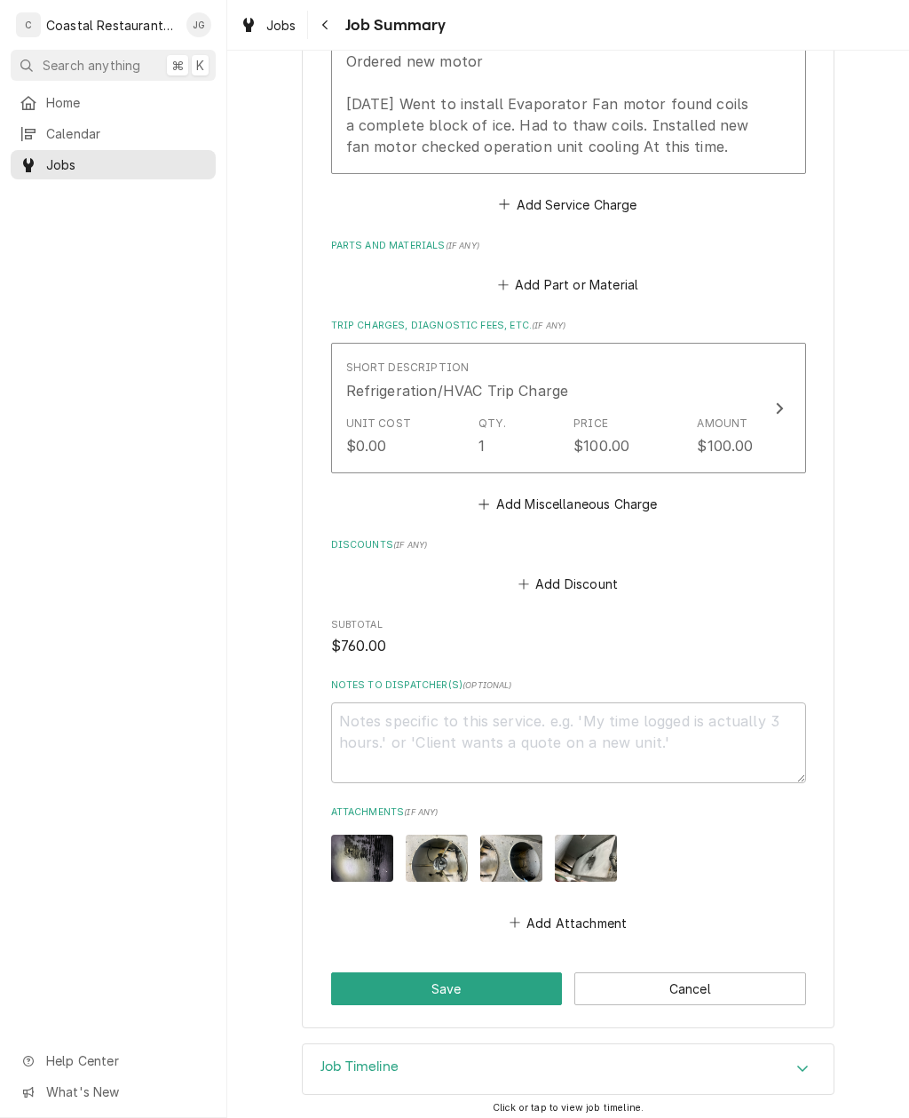
scroll to position [809, 0]
click at [472, 981] on button "Save" at bounding box center [447, 989] width 232 height 33
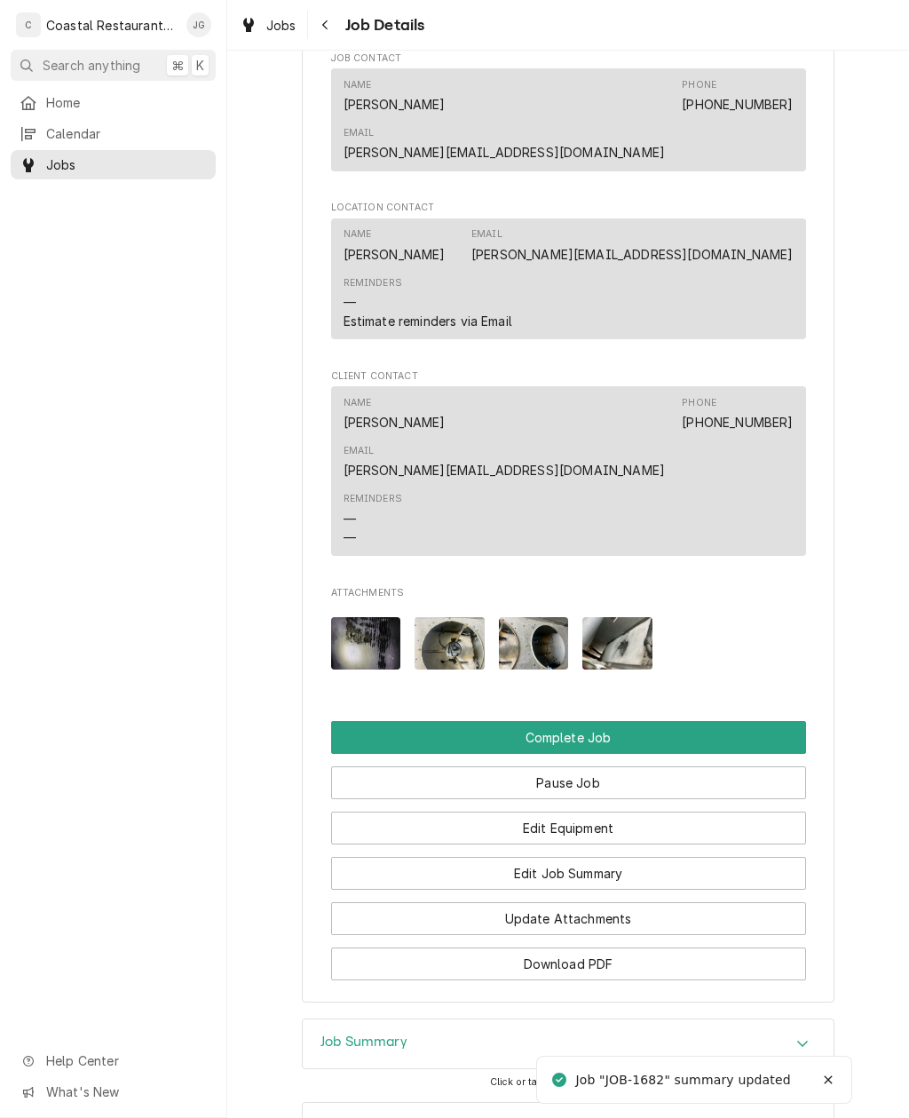
scroll to position [1520, 0]
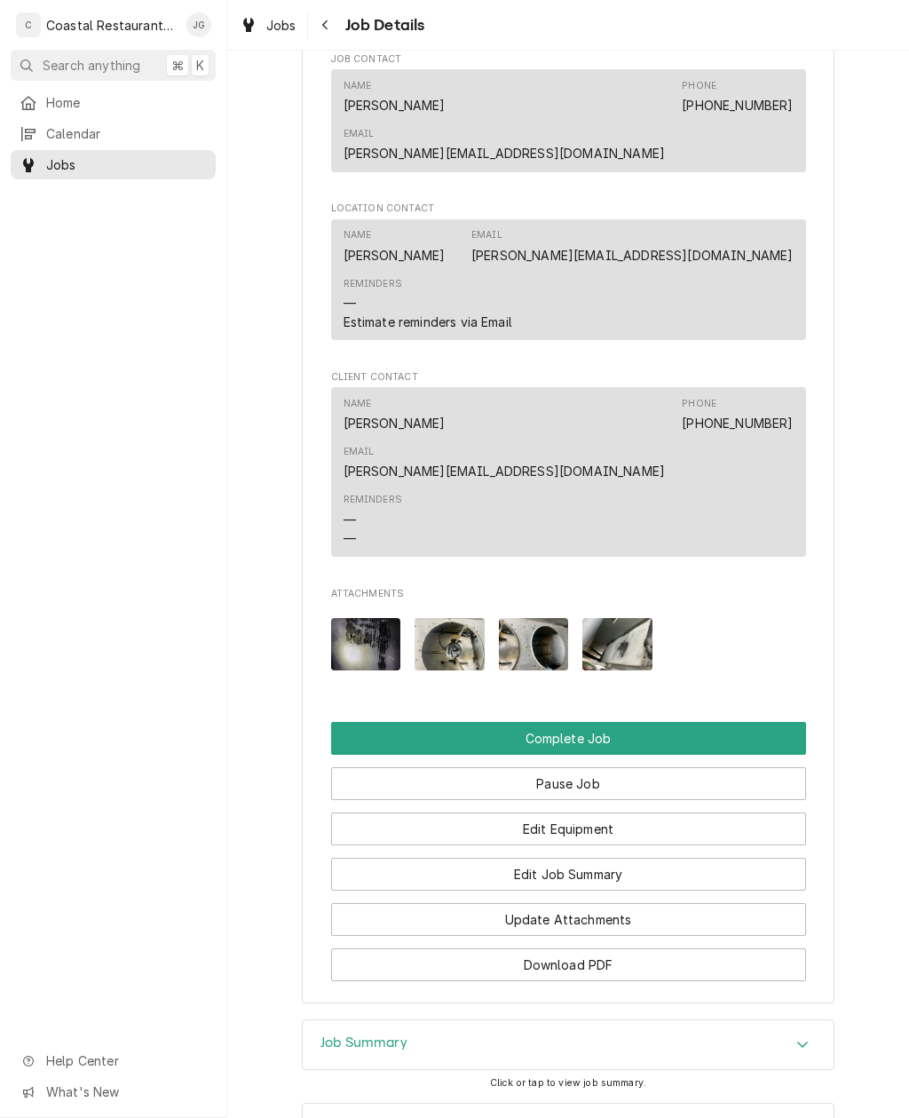
click at [638, 722] on button "Complete Job" at bounding box center [568, 738] width 475 height 33
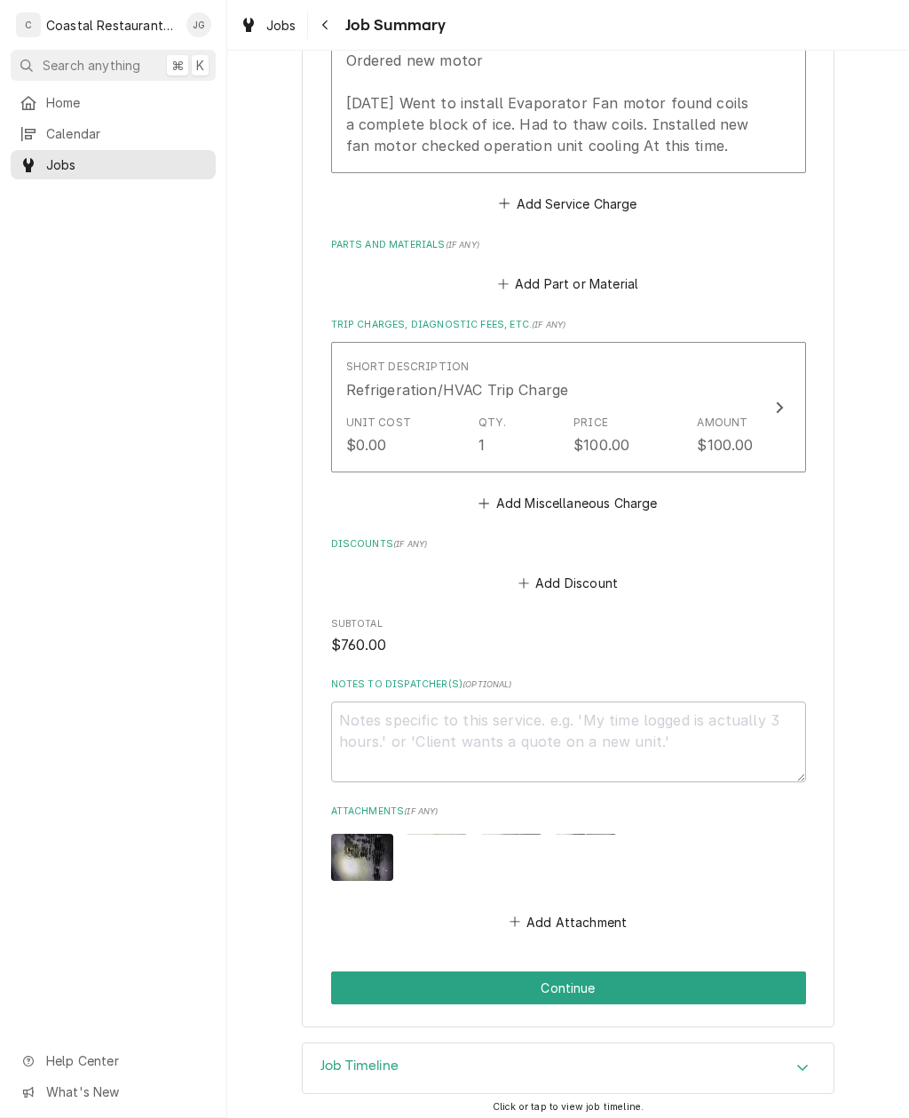
scroll to position [809, 0]
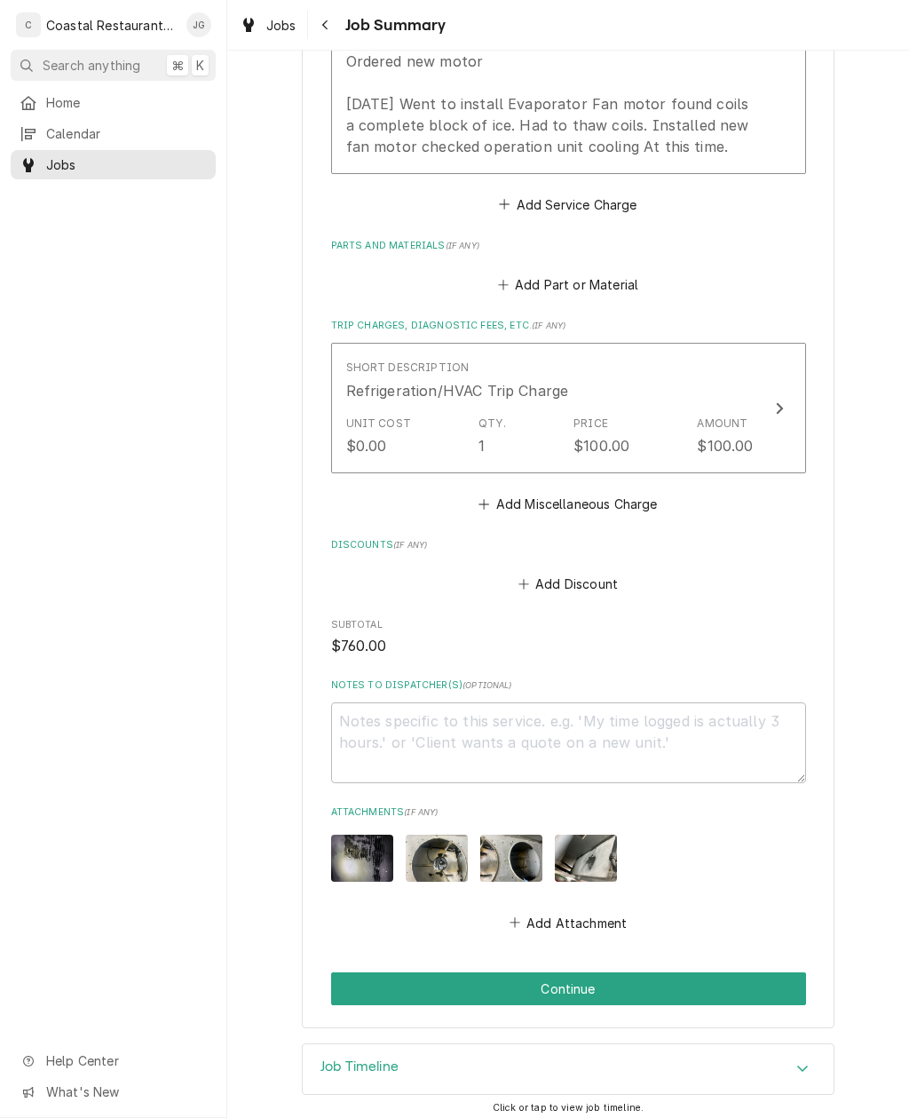
click at [651, 973] on button "Continue" at bounding box center [568, 989] width 475 height 33
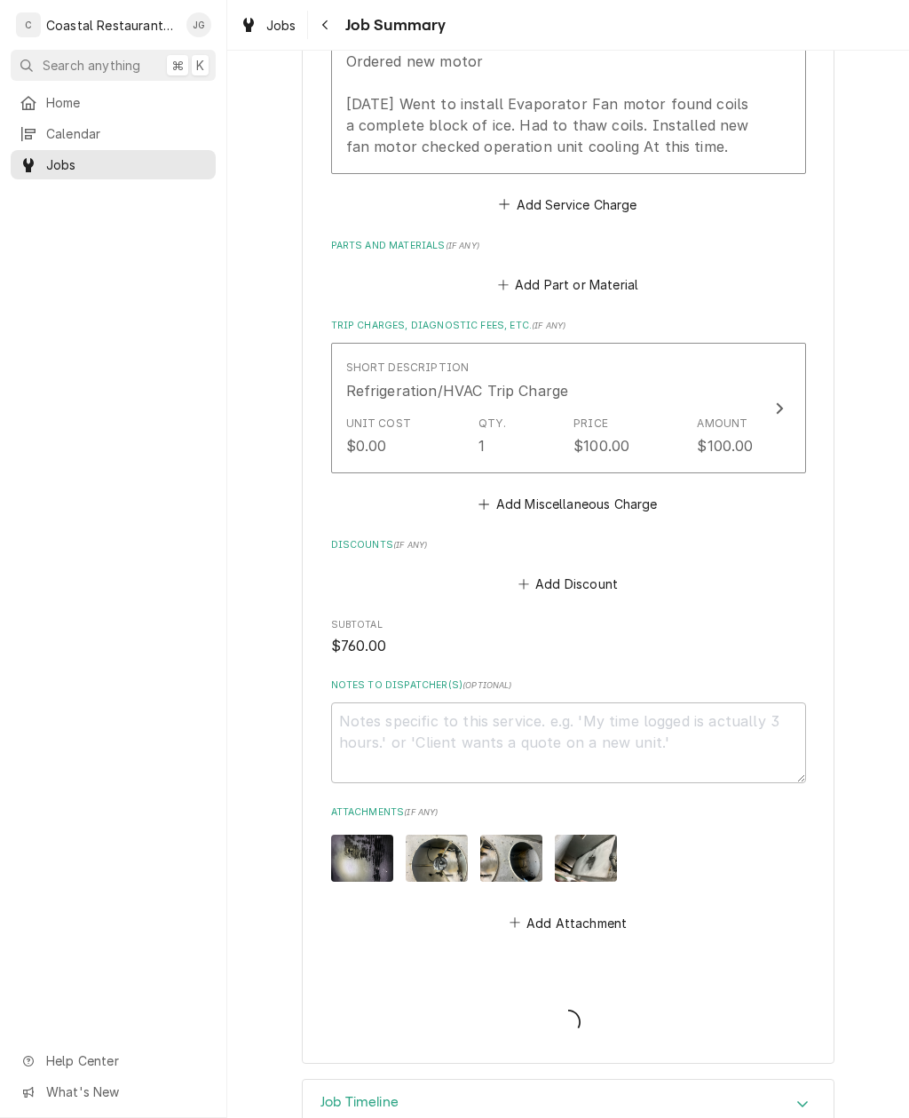
type textarea "x"
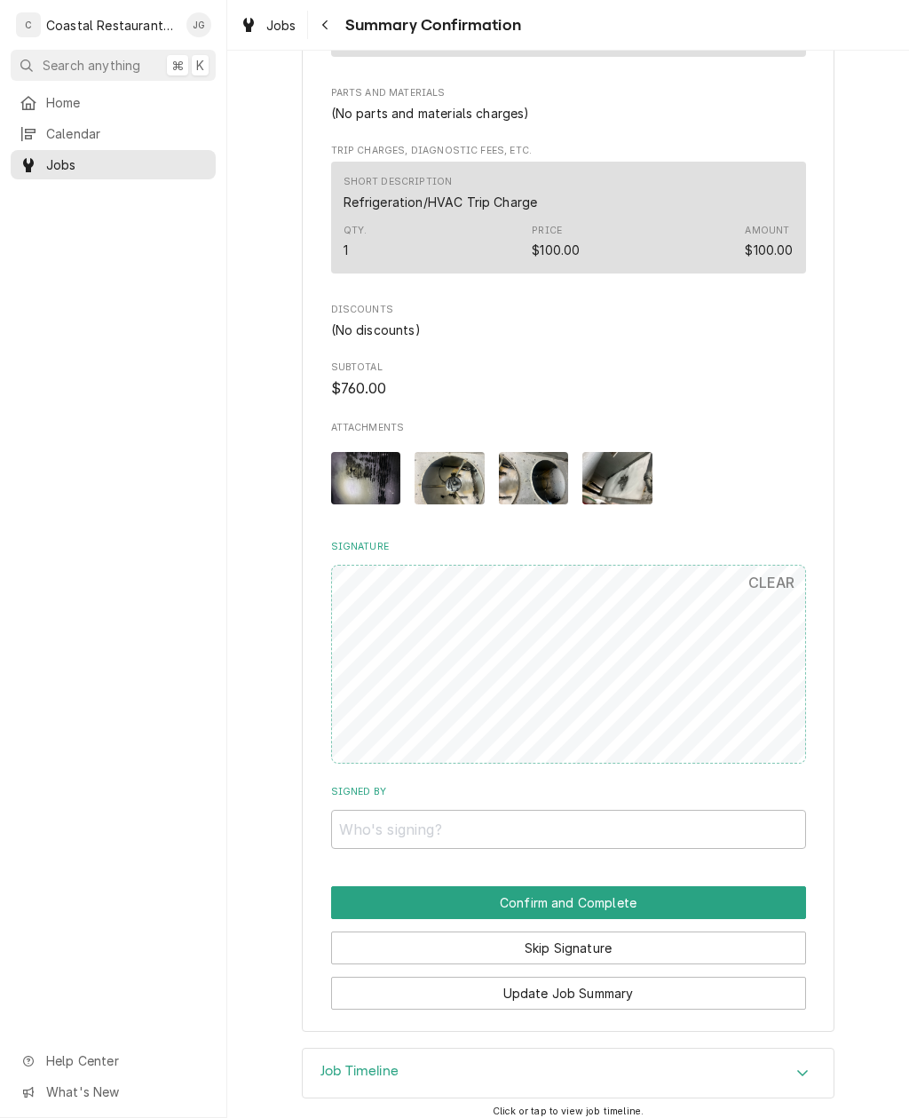
scroll to position [820, 0]
click at [519, 812] on input "Signed By" at bounding box center [568, 830] width 475 height 39
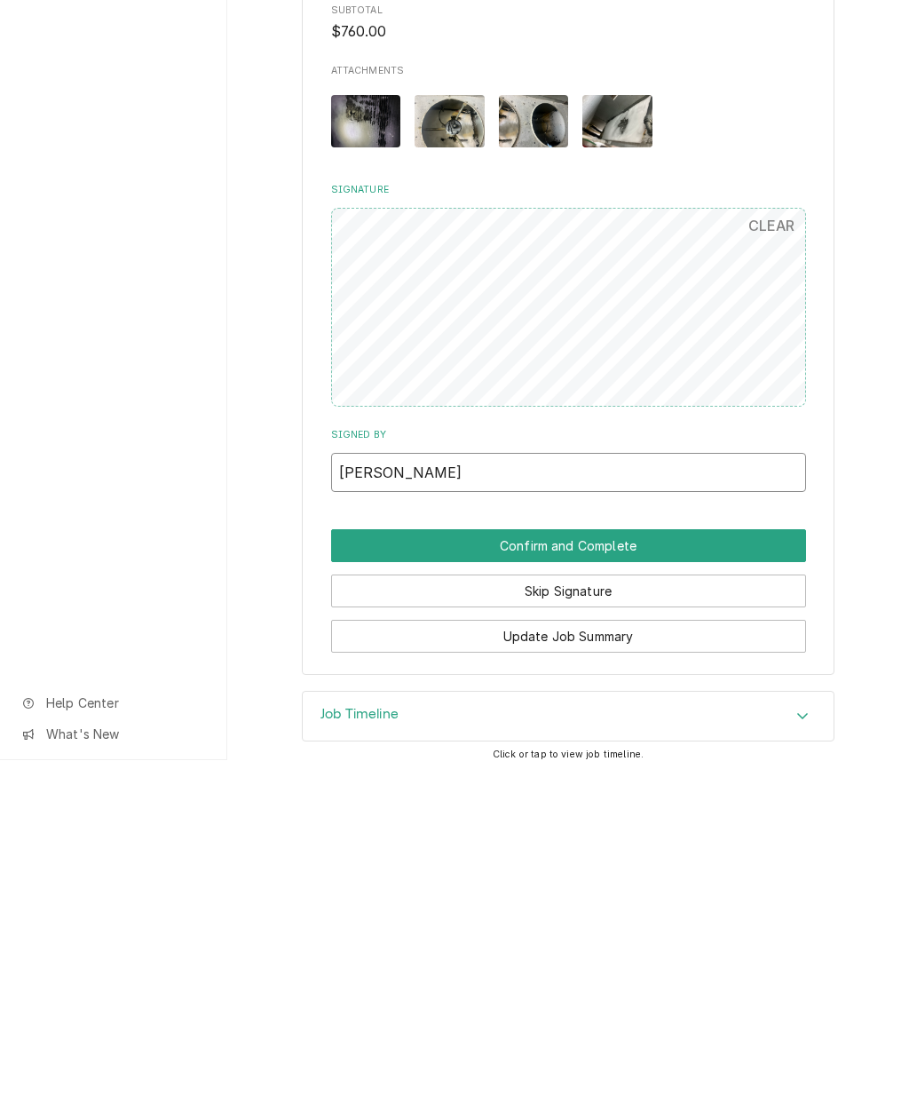
type input "[PERSON_NAME]"
click at [633, 887] on button "Confirm and Complete" at bounding box center [568, 903] width 475 height 33
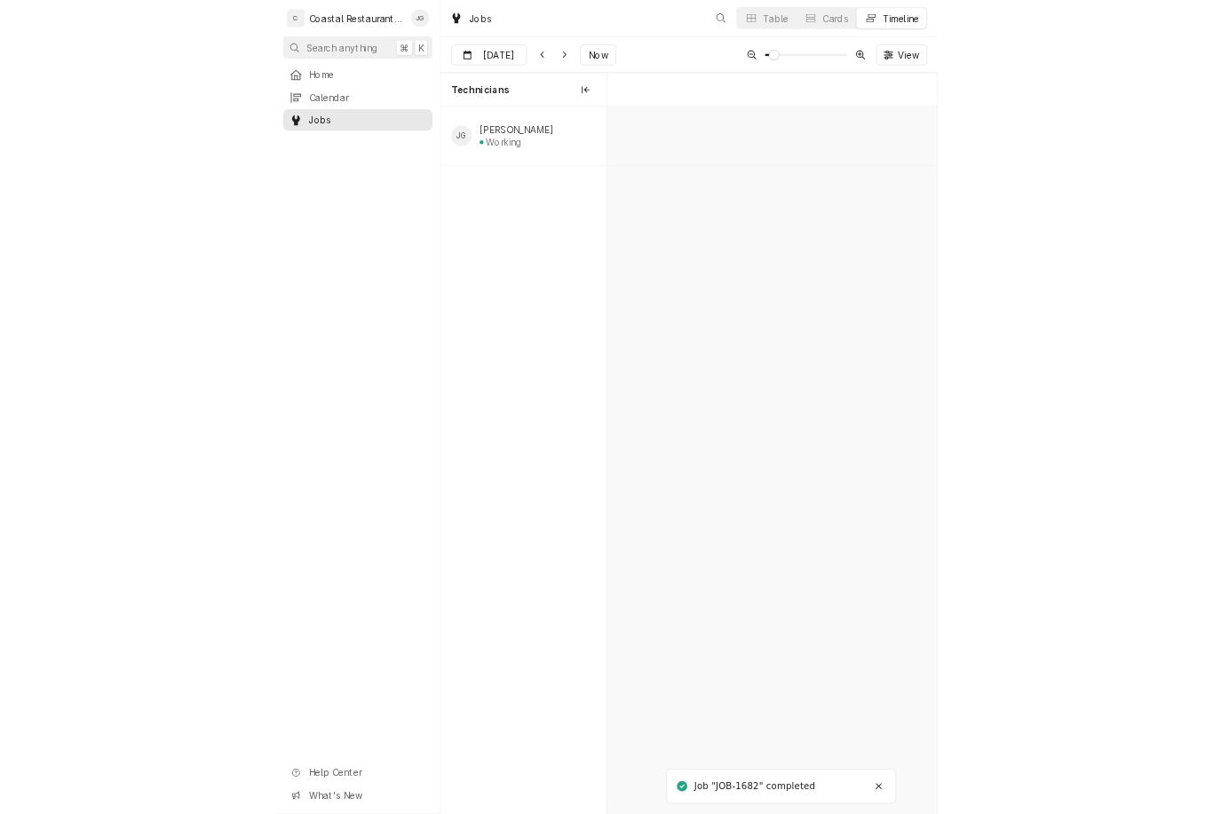
scroll to position [0, 8981]
